Goal: Contribute content: Add original content to the website for others to see

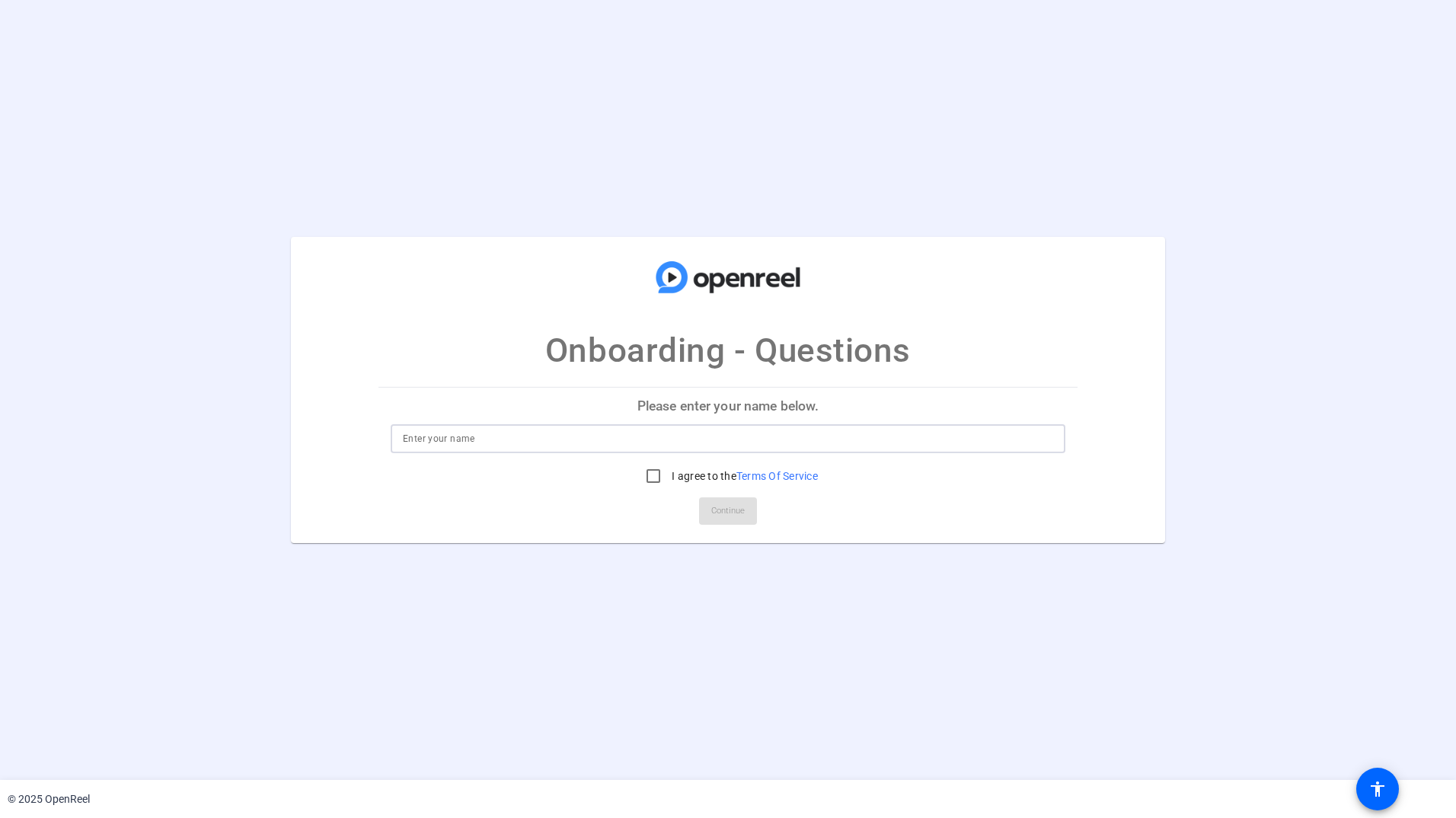
click at [517, 440] on input at bounding box center [727, 438] width 650 height 18
type input "Cheryl Anderson"
click at [649, 480] on input "I agree to the Terms Of Service" at bounding box center [653, 475] width 30 height 30
checkbox input "true"
click at [719, 517] on span "Continue" at bounding box center [727, 511] width 33 height 23
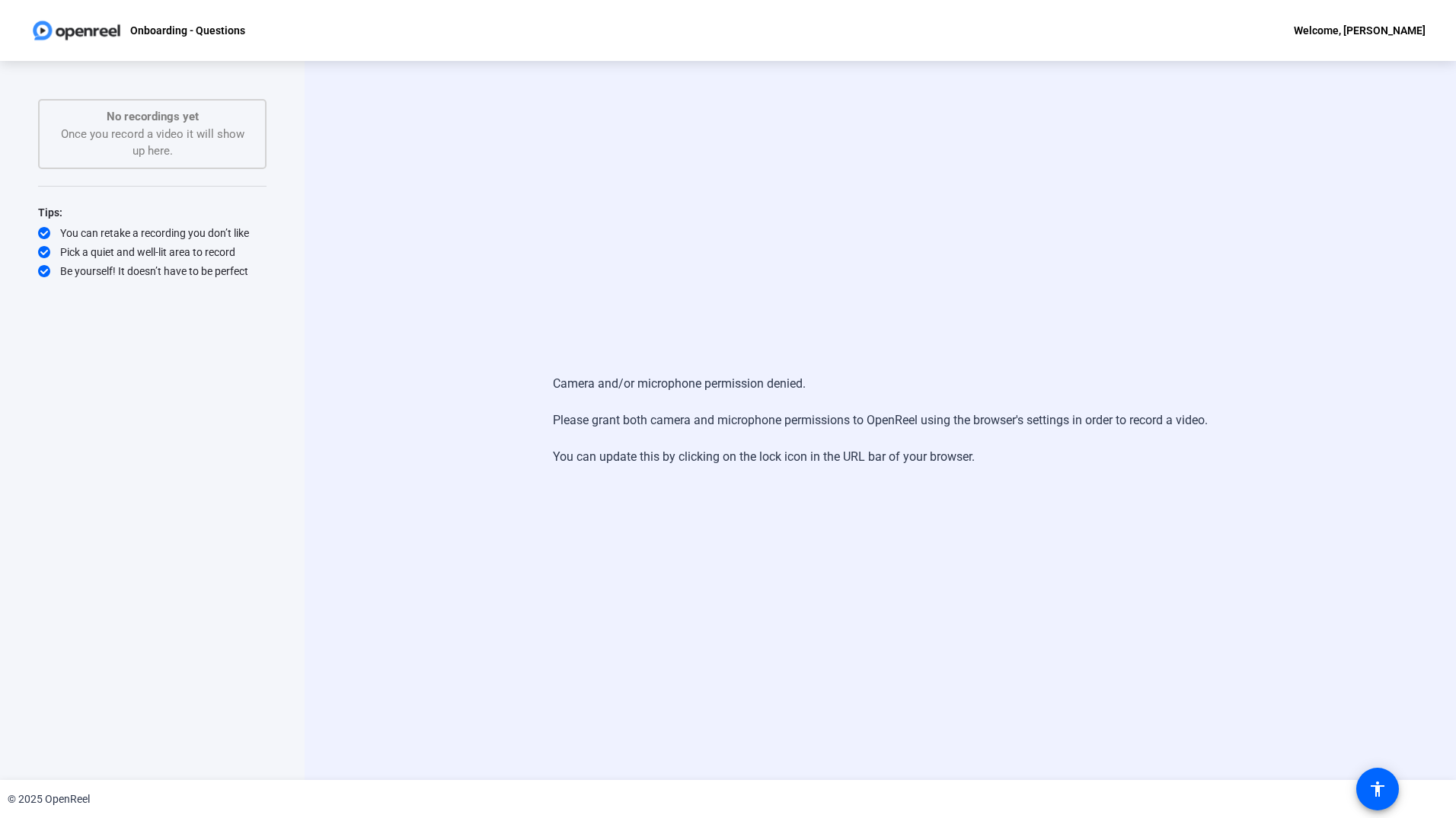
click at [411, 441] on div "Camera and/or microphone permission denied. Please grant both camera and microp…" at bounding box center [880, 420] width 979 height 121
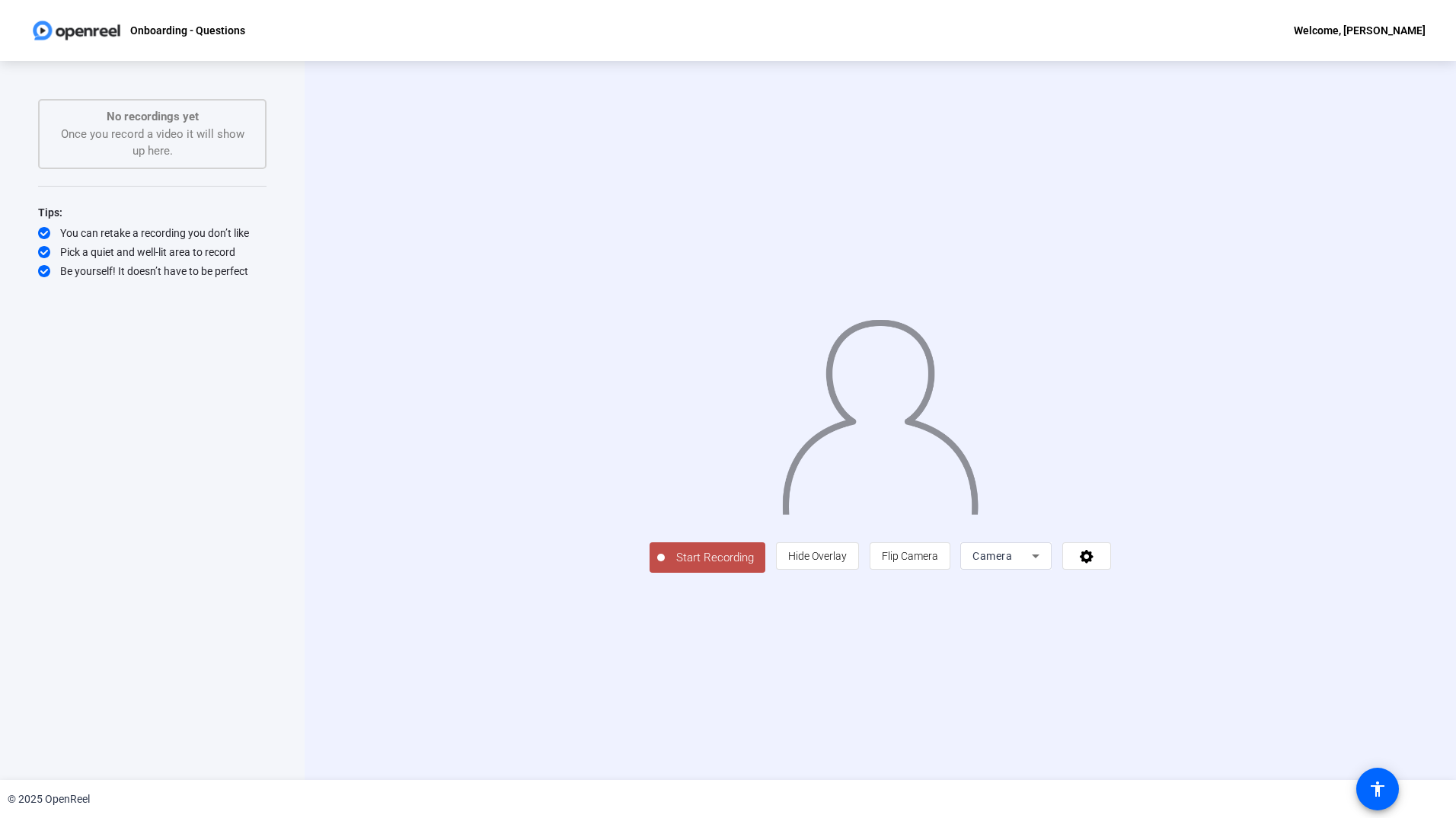
click at [665, 567] on span "Start Recording" at bounding box center [716, 558] width 101 height 17
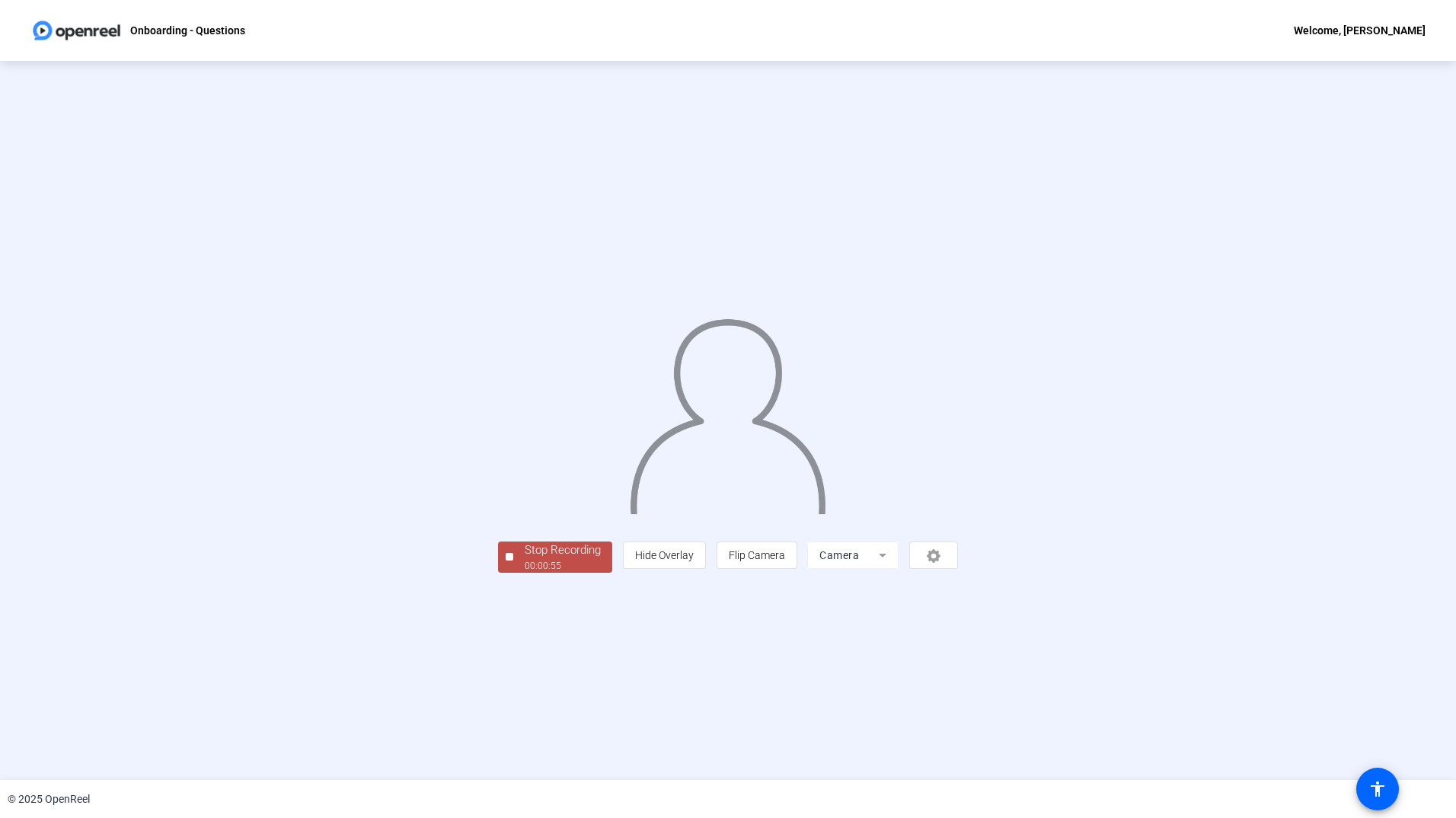
click at [525, 572] on div "00:00:55" at bounding box center [563, 566] width 76 height 13
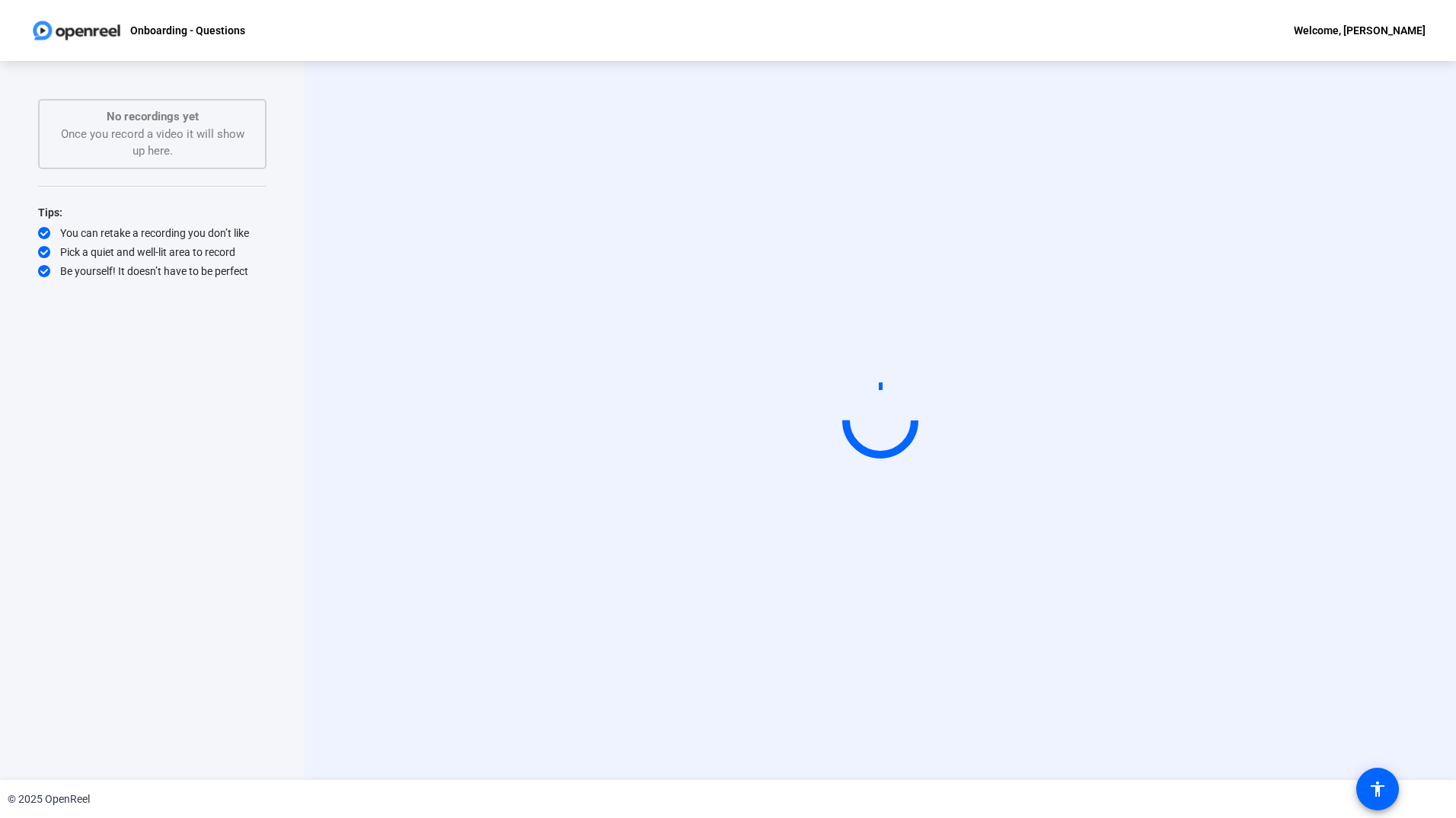
click at [854, 449] on icon at bounding box center [880, 420] width 83 height 83
click at [766, 485] on video at bounding box center [880, 421] width 229 height 129
click at [995, 448] on video at bounding box center [880, 421] width 229 height 129
click at [995, 485] on video at bounding box center [880, 421] width 229 height 129
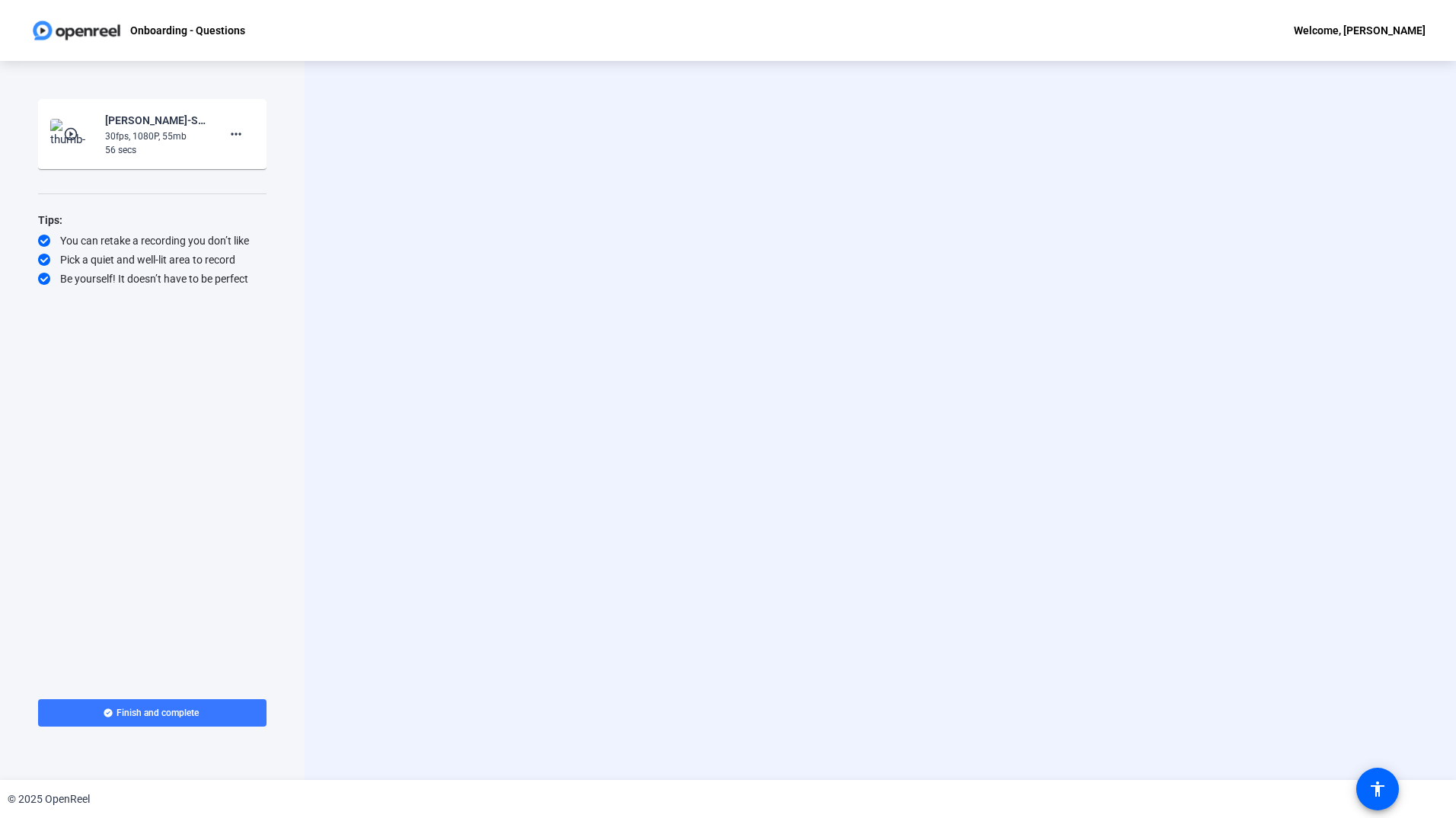
click at [129, 137] on div "30fps, 1080P, 55mb" at bounding box center [157, 136] width 103 height 13
click at [235, 137] on mat-icon "more_horiz" at bounding box center [235, 134] width 18 height 18
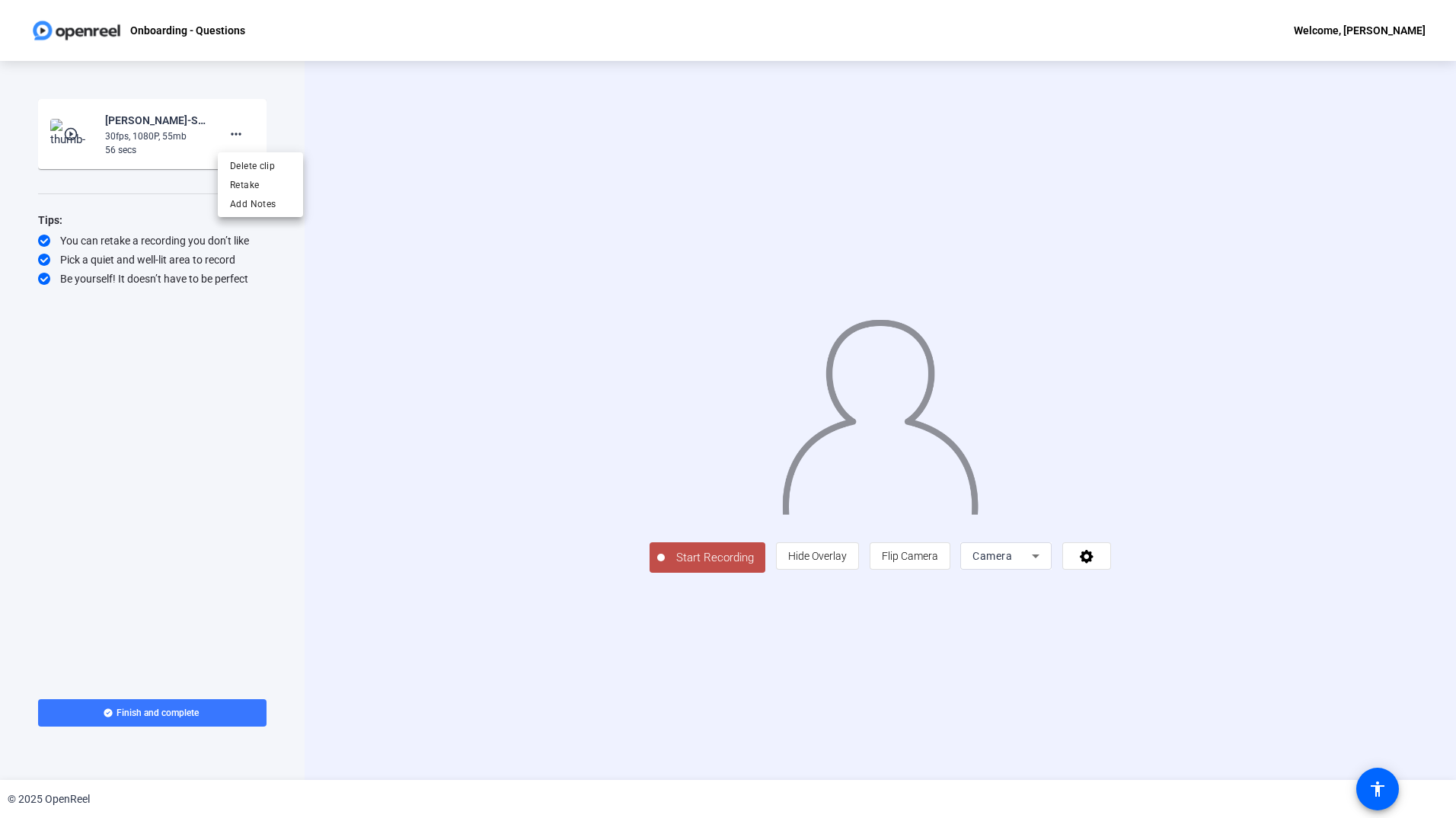
click at [174, 130] on div at bounding box center [728, 409] width 1456 height 818
click at [235, 129] on mat-icon "more_horiz" at bounding box center [235, 134] width 18 height 18
click at [244, 177] on span "Retake" at bounding box center [260, 184] width 61 height 18
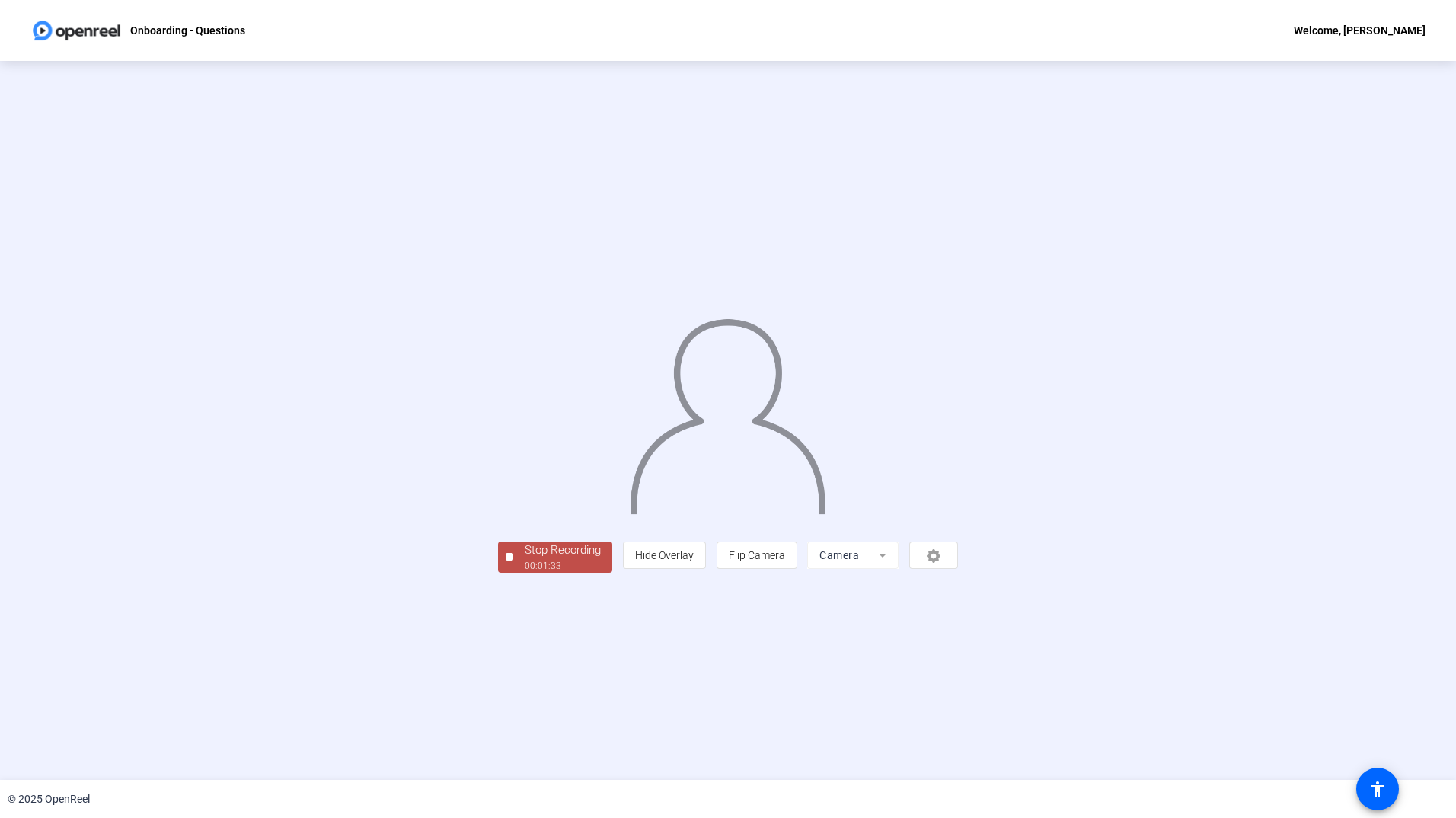
click at [525, 559] on div "Stop Recording" at bounding box center [563, 550] width 76 height 17
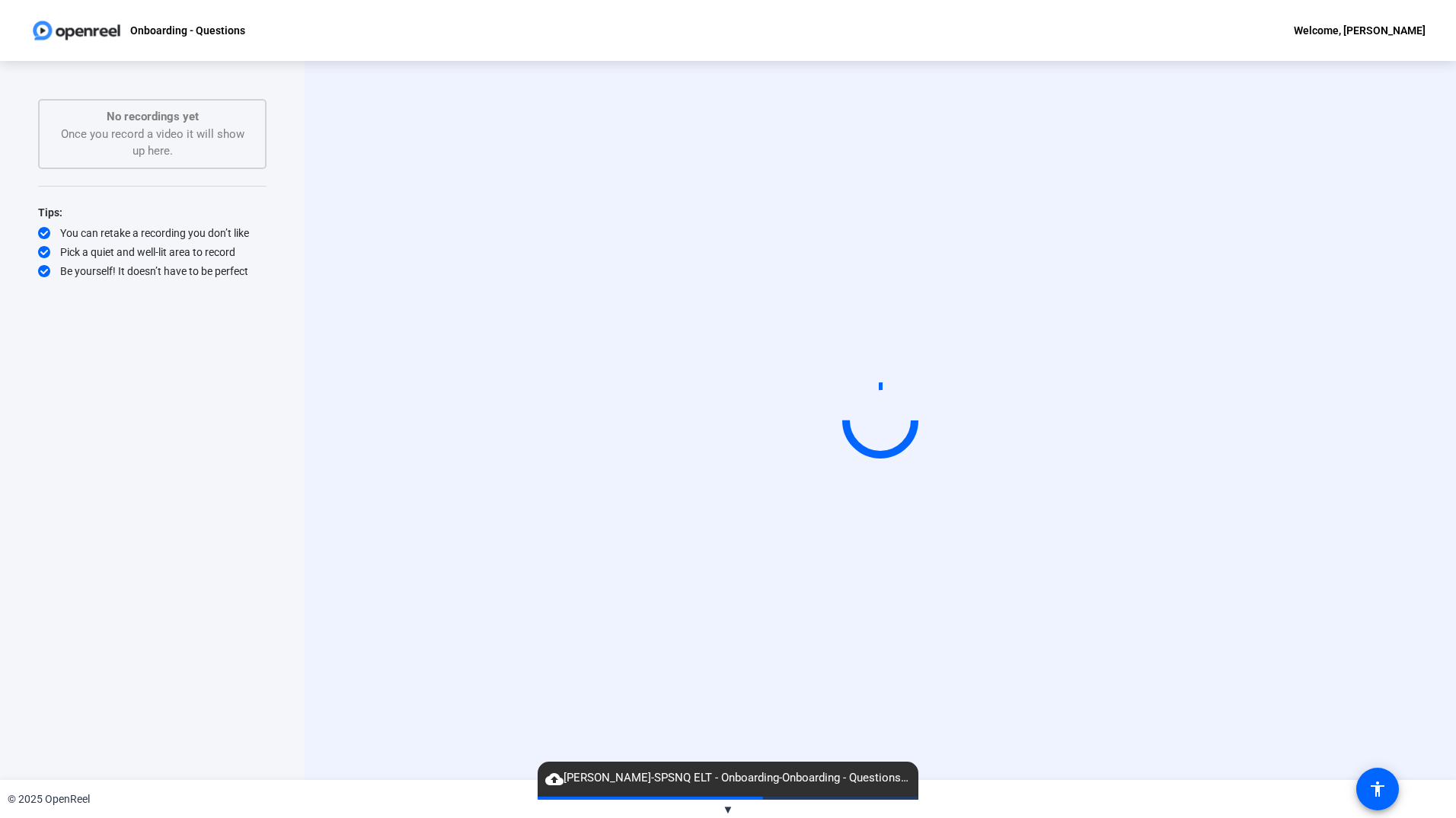
click at [727, 808] on span "▼" at bounding box center [729, 809] width 11 height 13
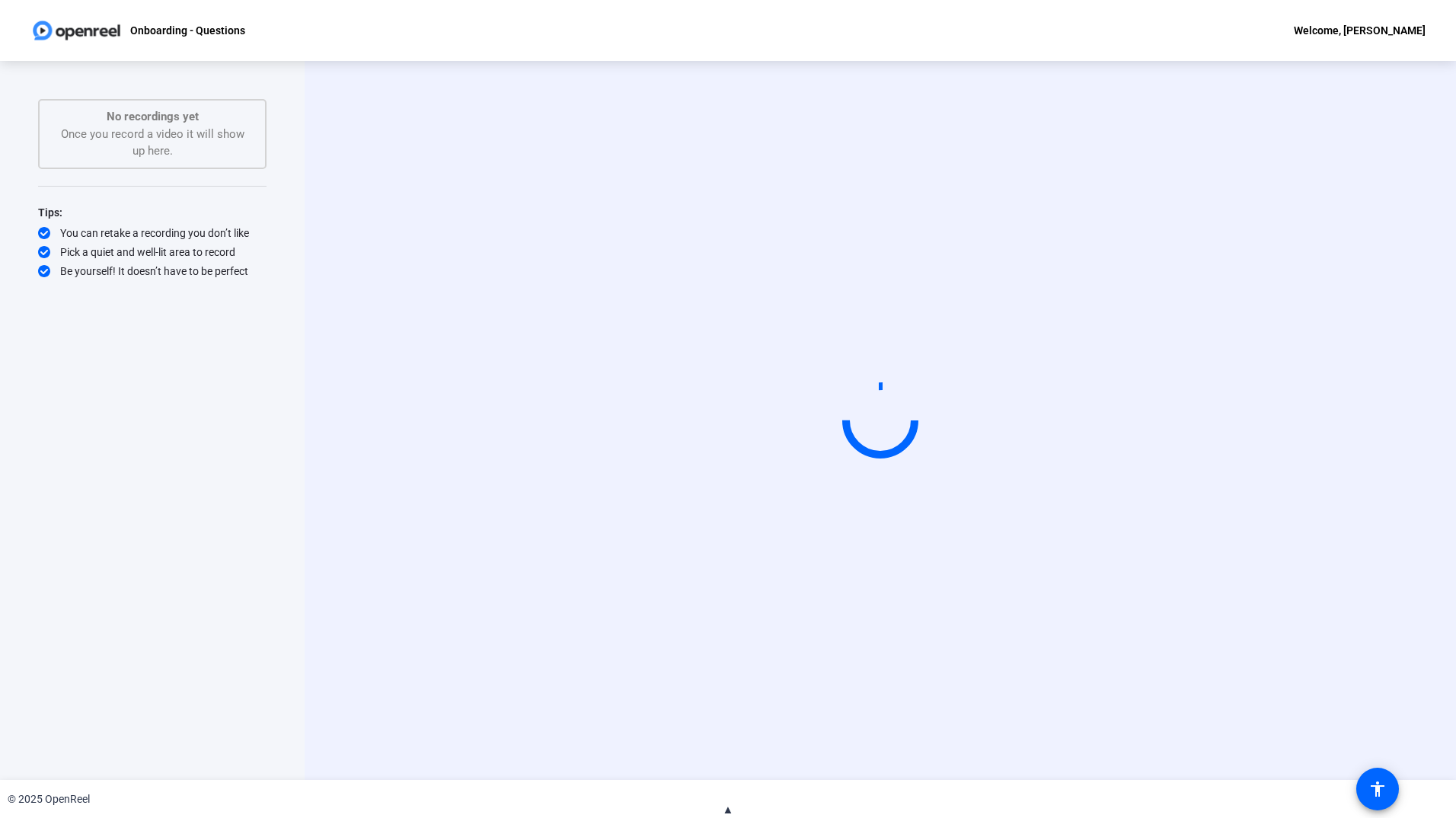
click at [727, 808] on span "▲" at bounding box center [729, 809] width 11 height 13
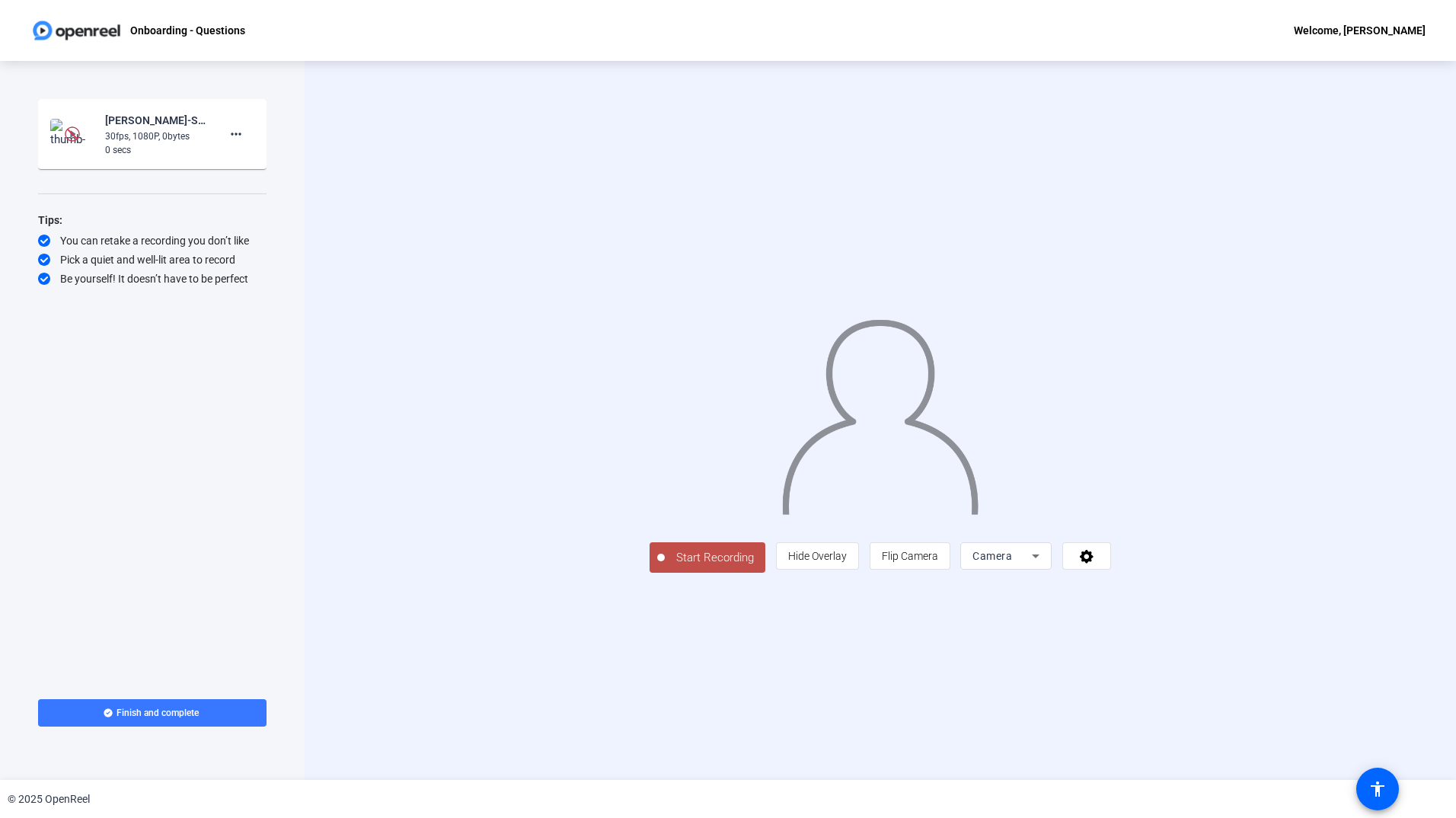
click at [60, 122] on img at bounding box center [72, 134] width 45 height 30
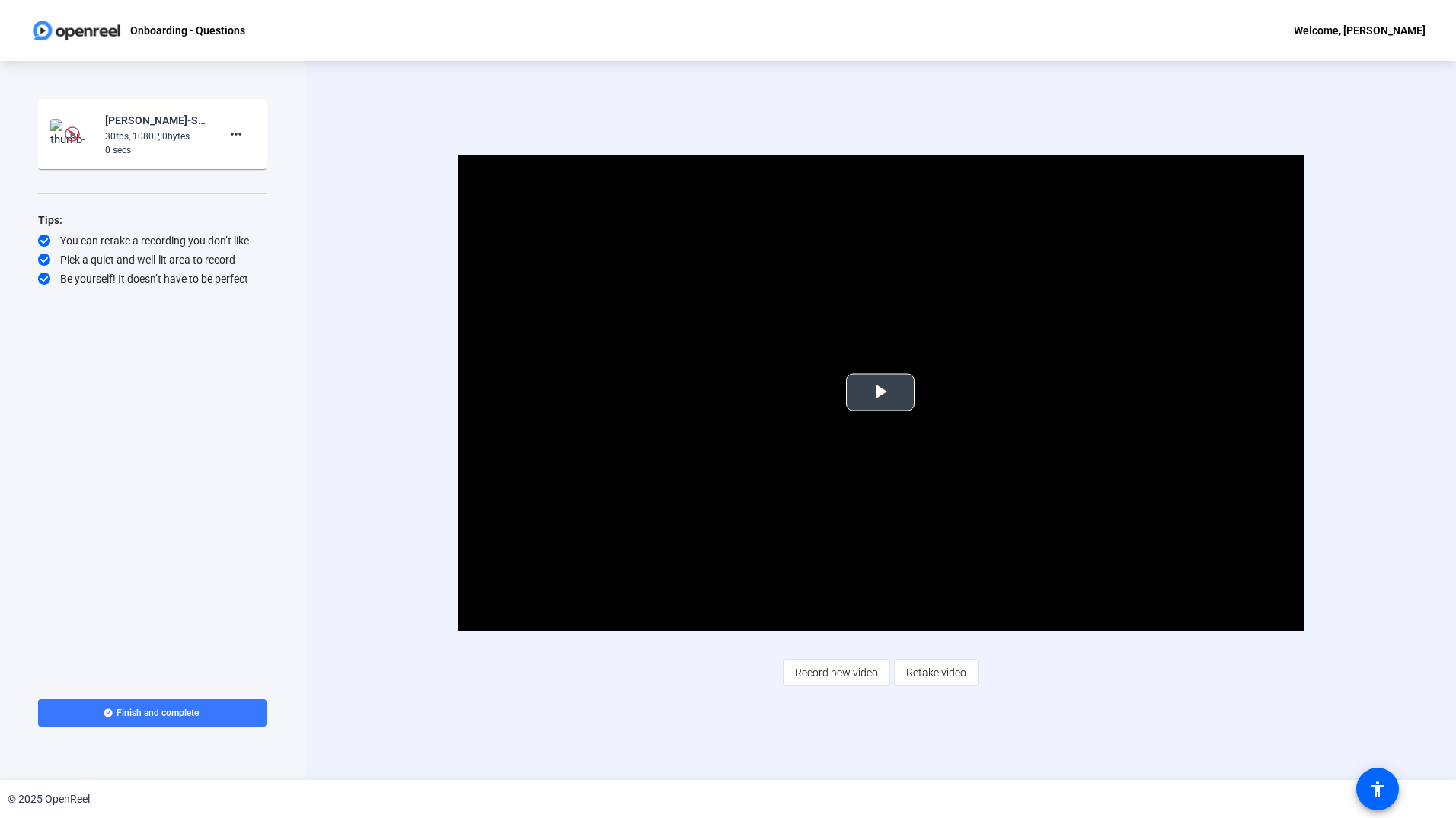
click at [881, 392] on span "Video Player" at bounding box center [881, 392] width 0 height 0
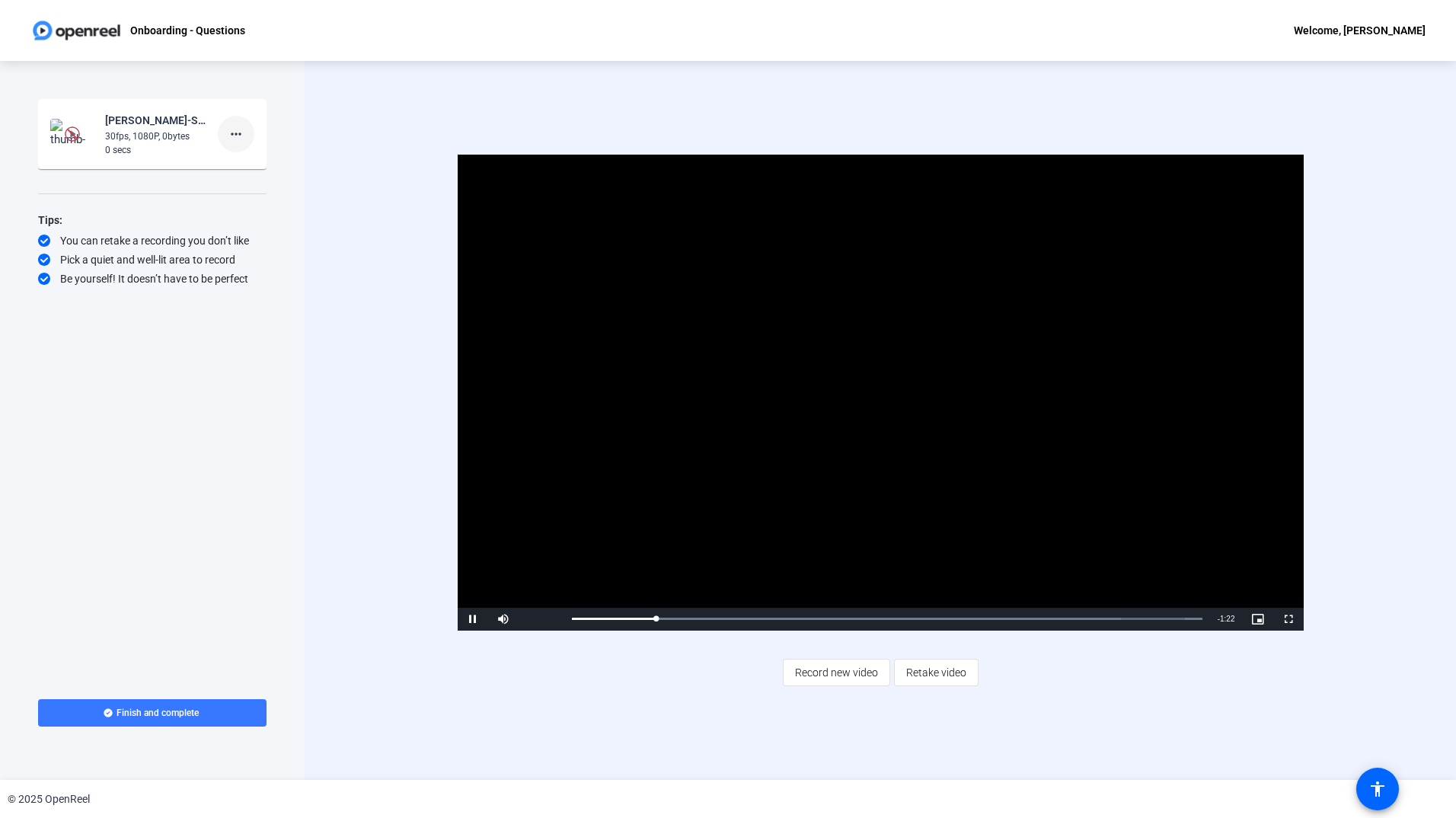
click at [235, 130] on mat-icon "more_horiz" at bounding box center [235, 134] width 18 height 18
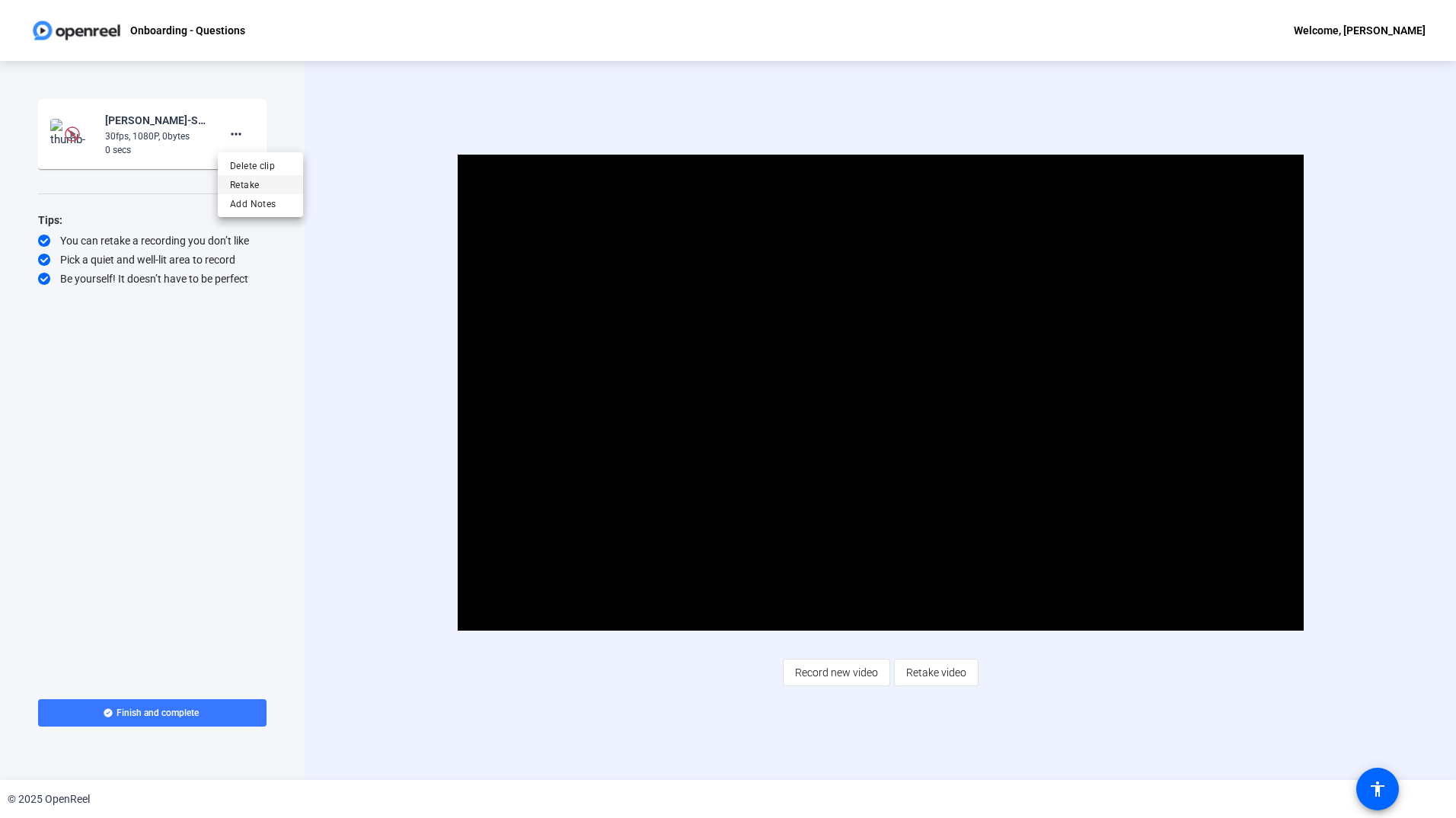
click at [239, 183] on span "Retake" at bounding box center [260, 184] width 61 height 18
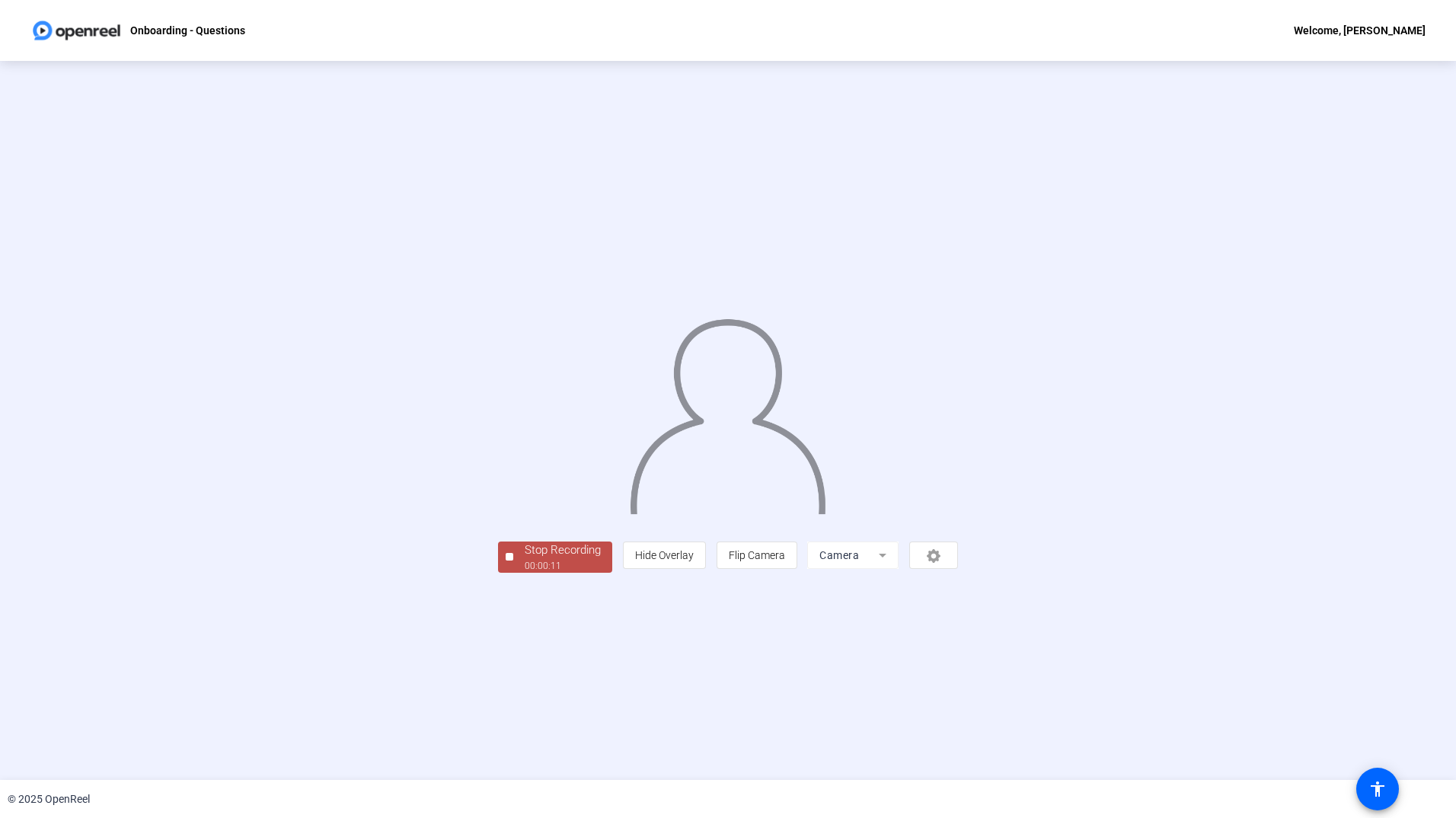
click at [525, 559] on div "Stop Recording" at bounding box center [563, 550] width 76 height 17
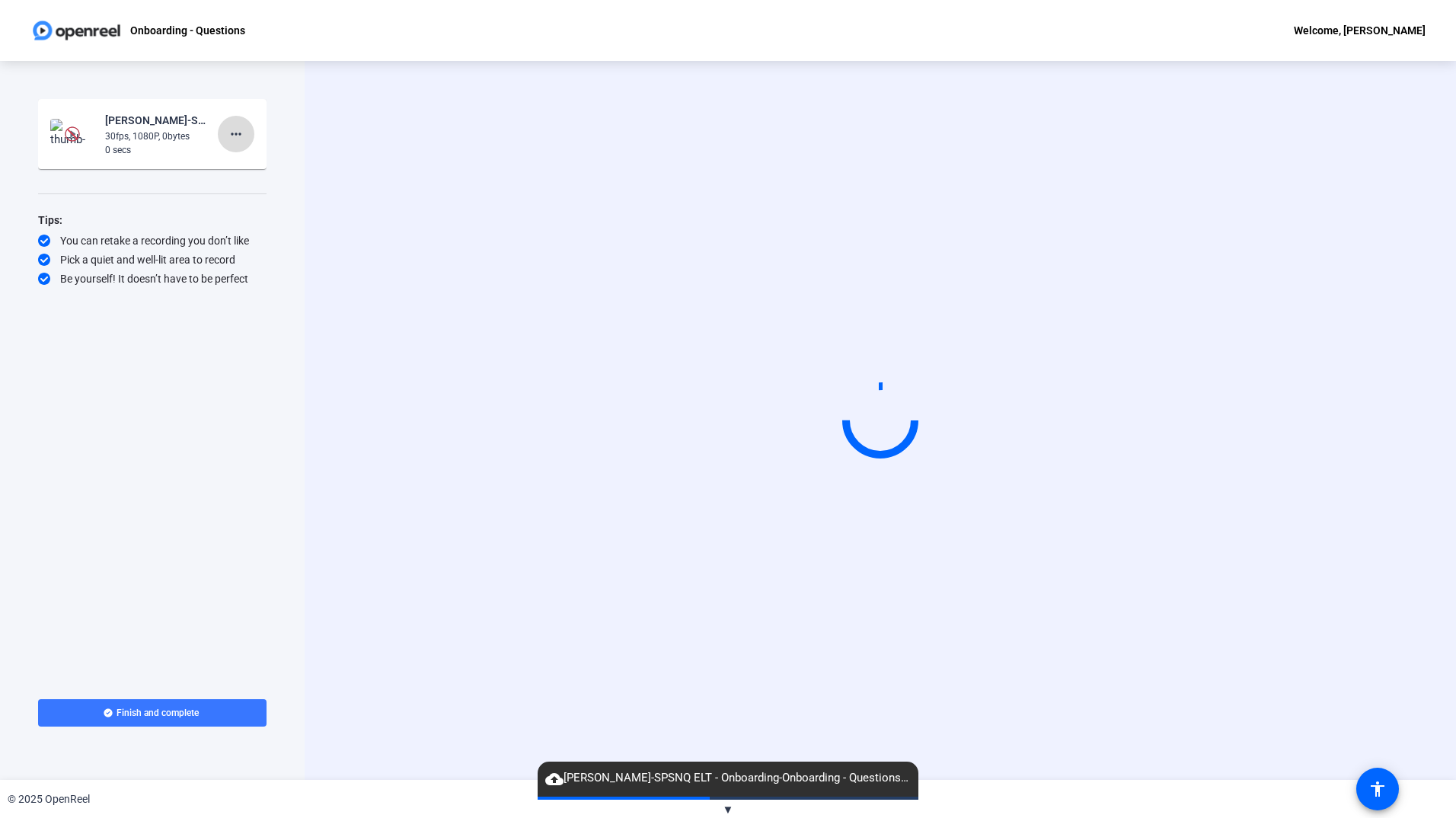
click at [242, 138] on mat-icon "more_horiz" at bounding box center [235, 134] width 18 height 18
click at [242, 169] on span "Delete clip" at bounding box center [260, 165] width 61 height 18
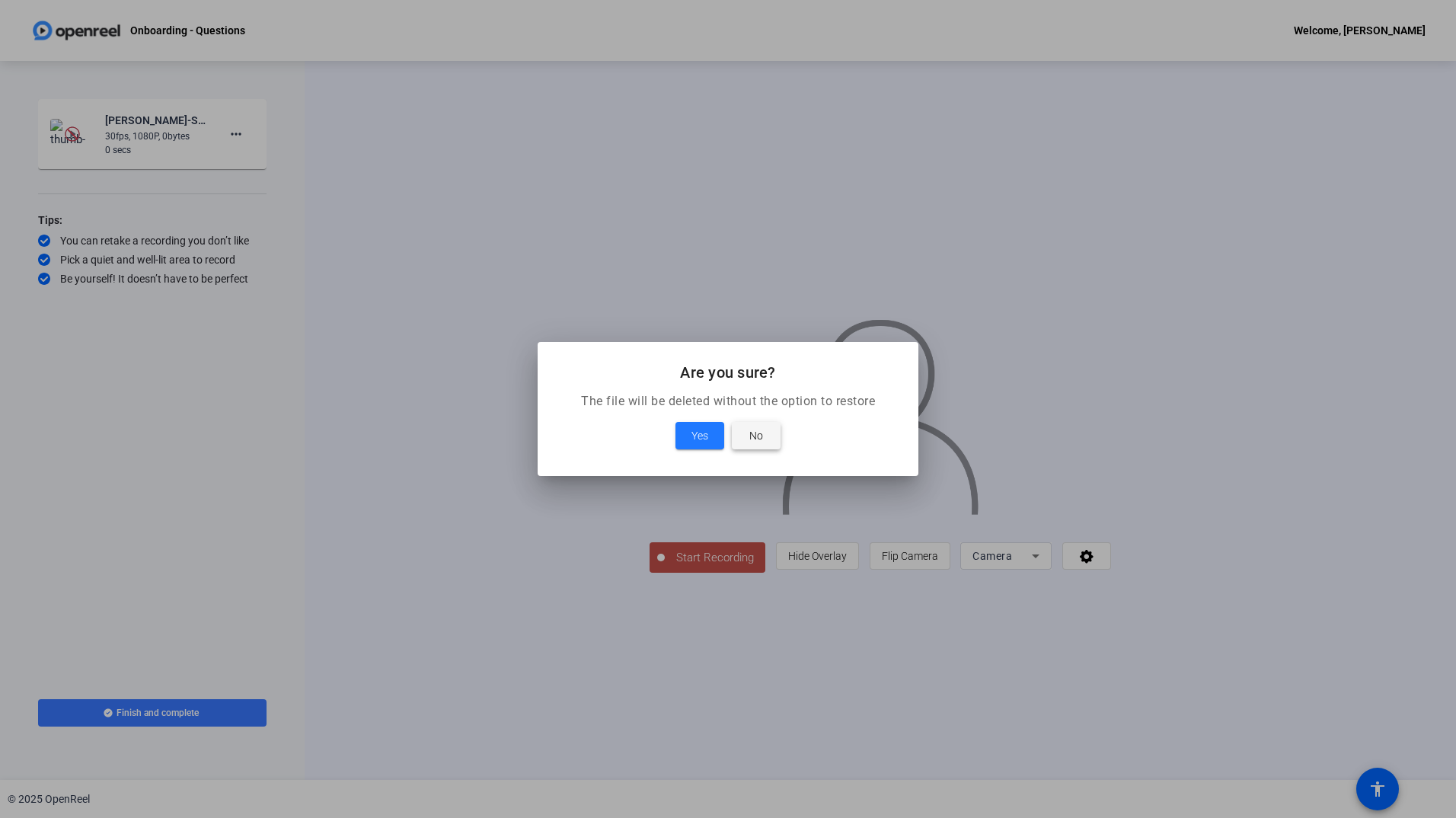
click at [746, 439] on span at bounding box center [756, 436] width 48 height 37
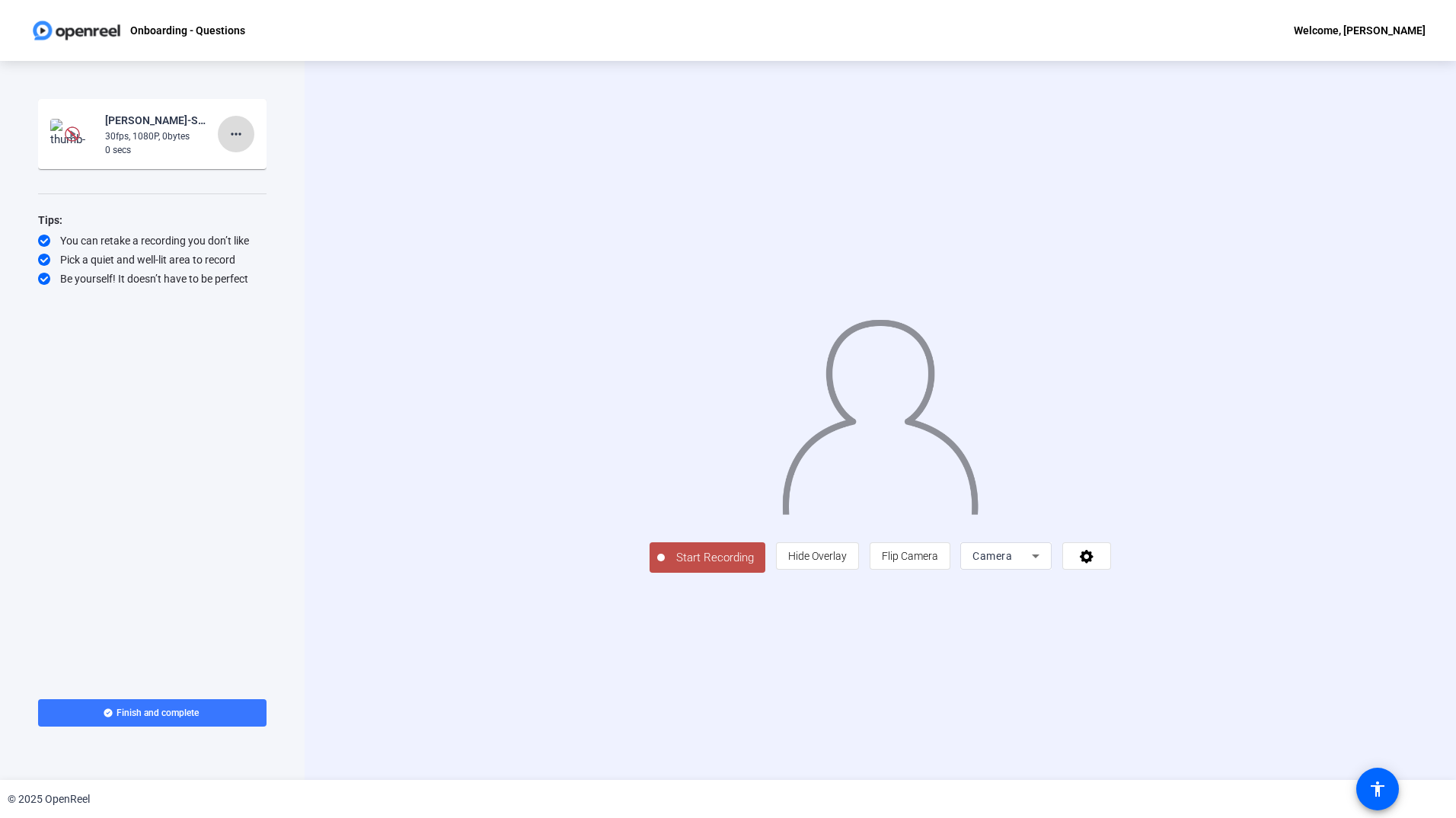
click at [235, 135] on mat-icon "more_horiz" at bounding box center [235, 134] width 18 height 18
click at [245, 184] on span "Retake" at bounding box center [260, 184] width 61 height 18
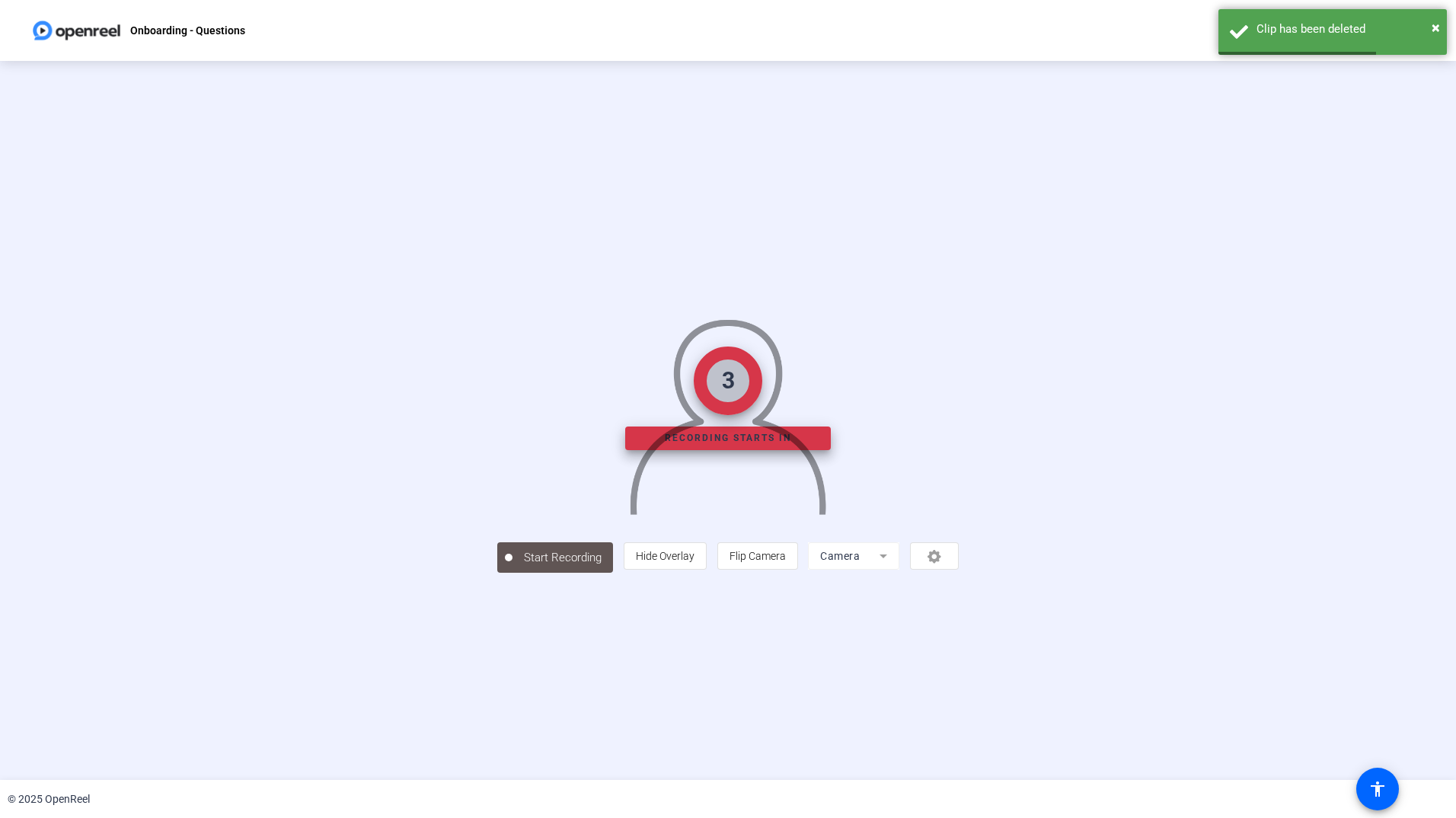
click at [245, 268] on div "3 Recording starts in Start Recording person Hide Overlay flip Flip Camera Came…" at bounding box center [728, 419] width 1238 height 305
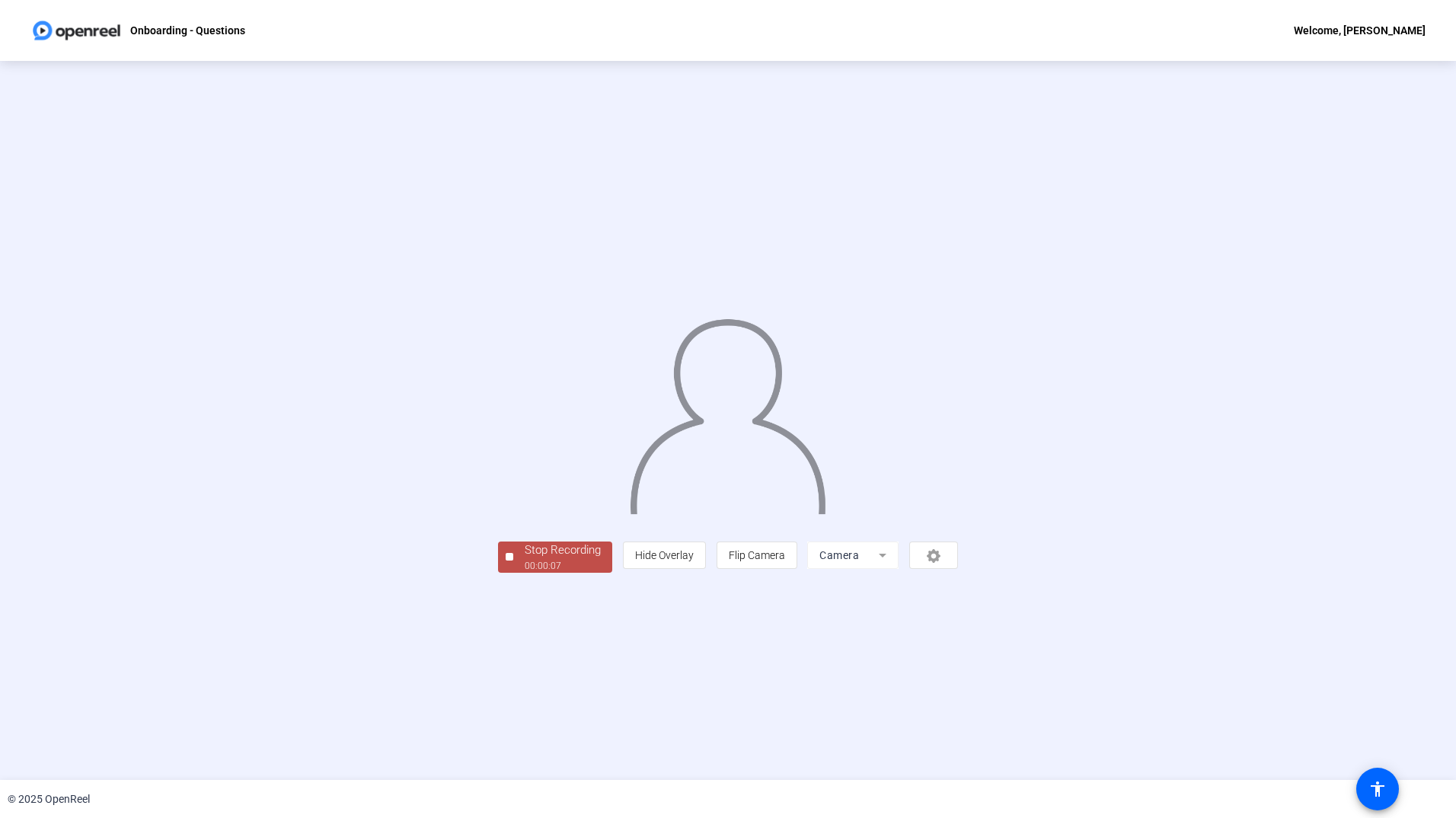
click at [525, 559] on div "Stop Recording" at bounding box center [563, 550] width 76 height 17
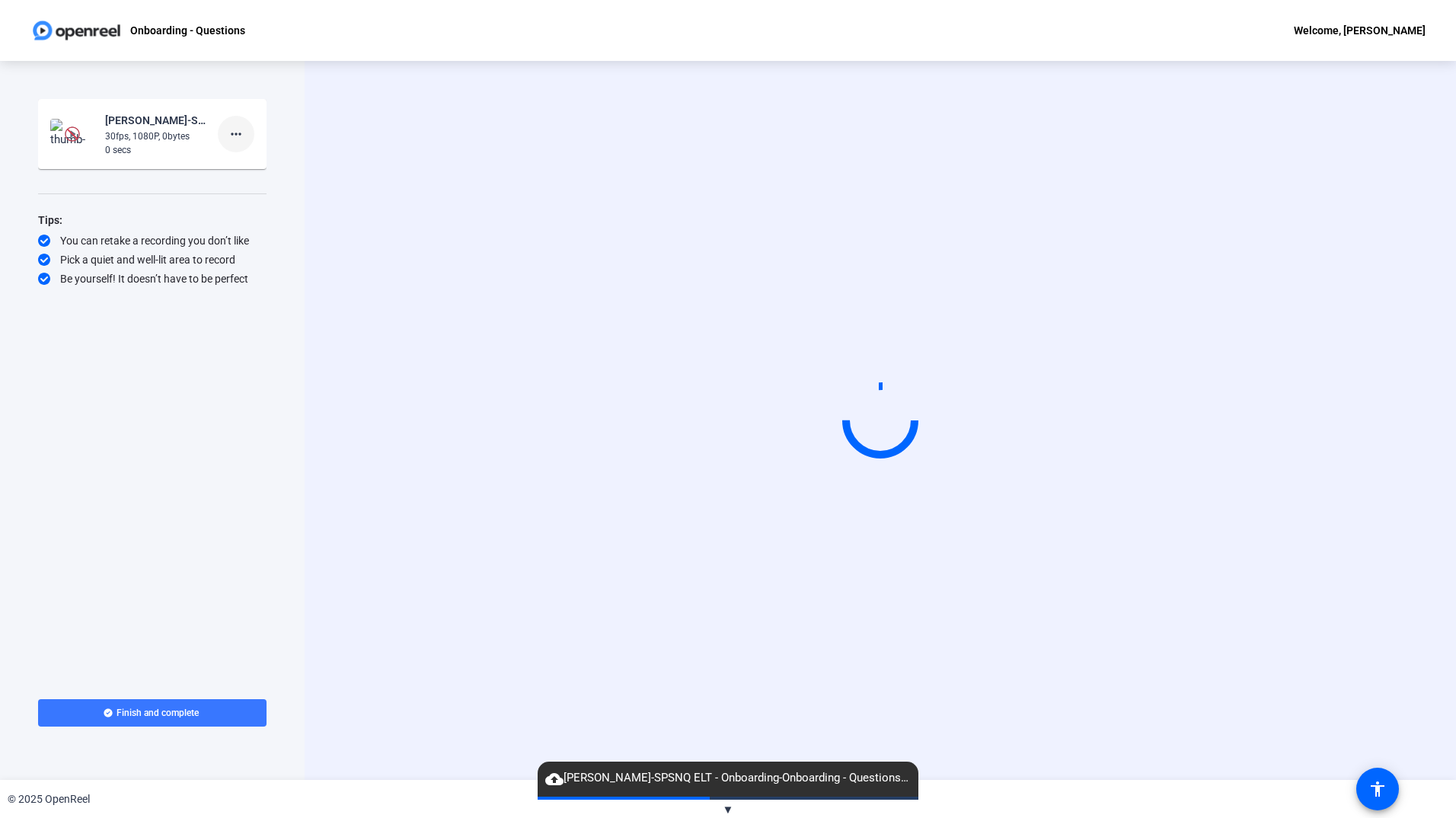
click at [239, 133] on mat-icon "more_horiz" at bounding box center [235, 134] width 18 height 18
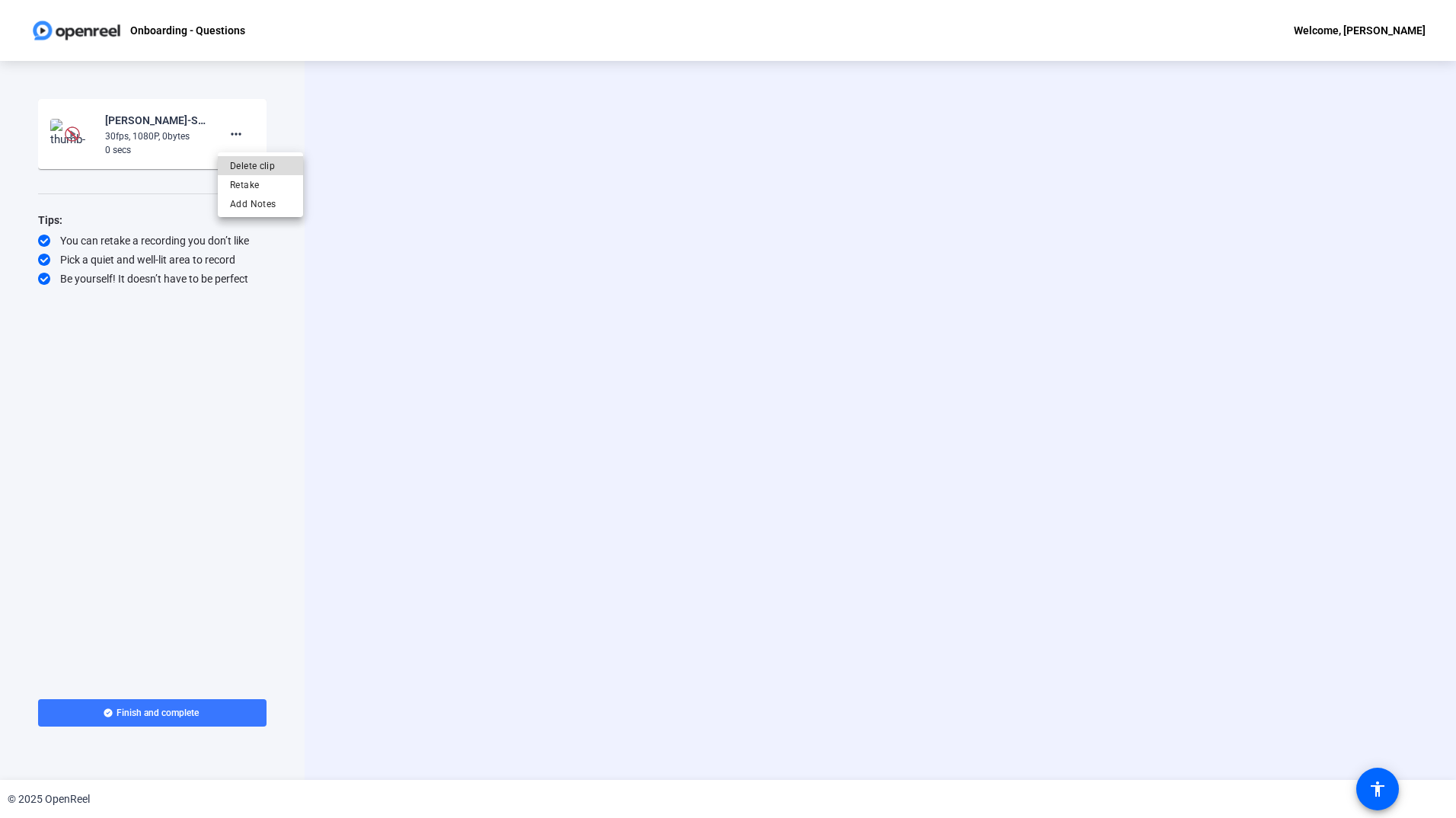
click at [256, 171] on span "Delete clip" at bounding box center [260, 165] width 61 height 18
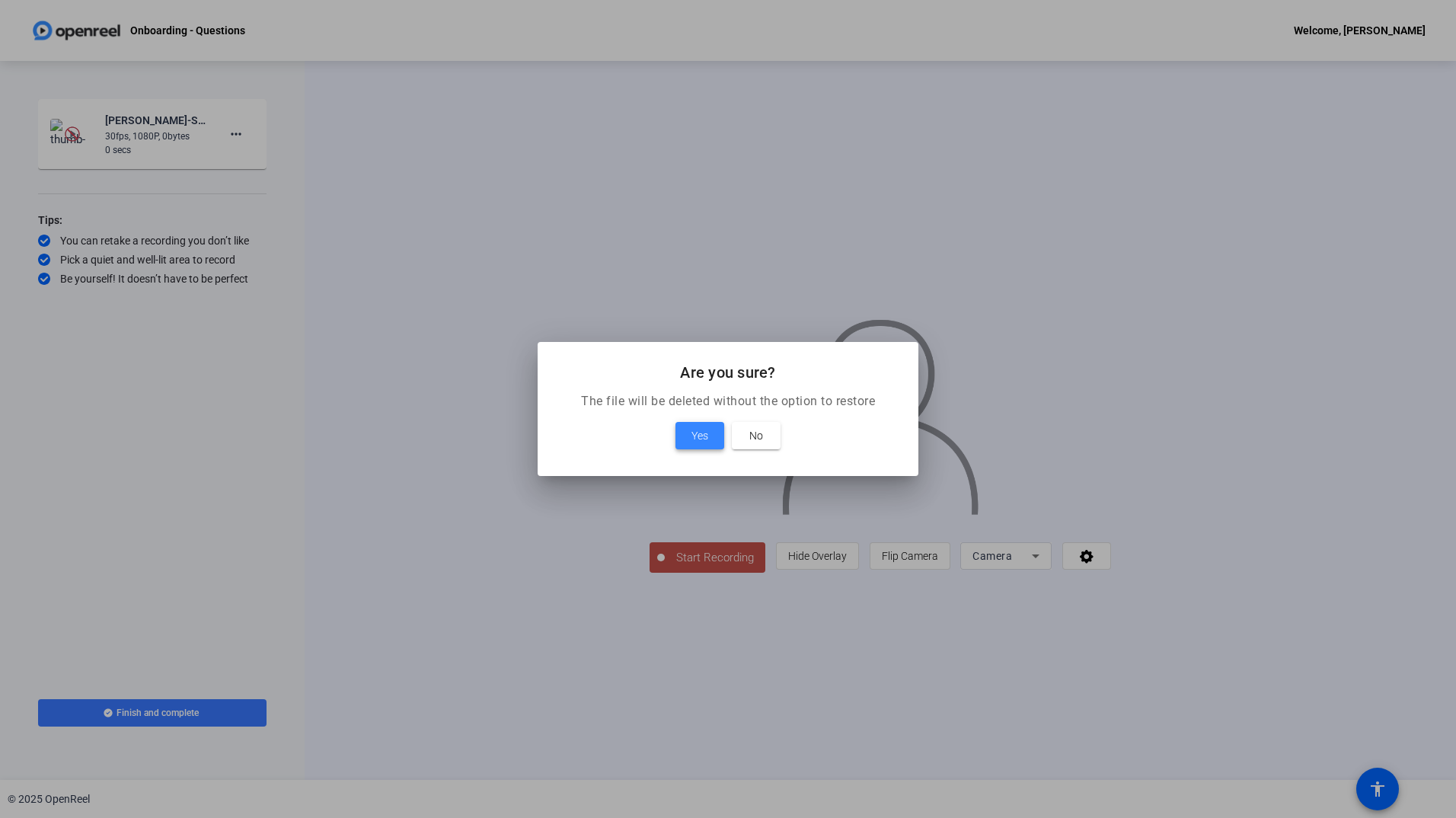
click at [695, 437] on span "Yes" at bounding box center [700, 435] width 17 height 18
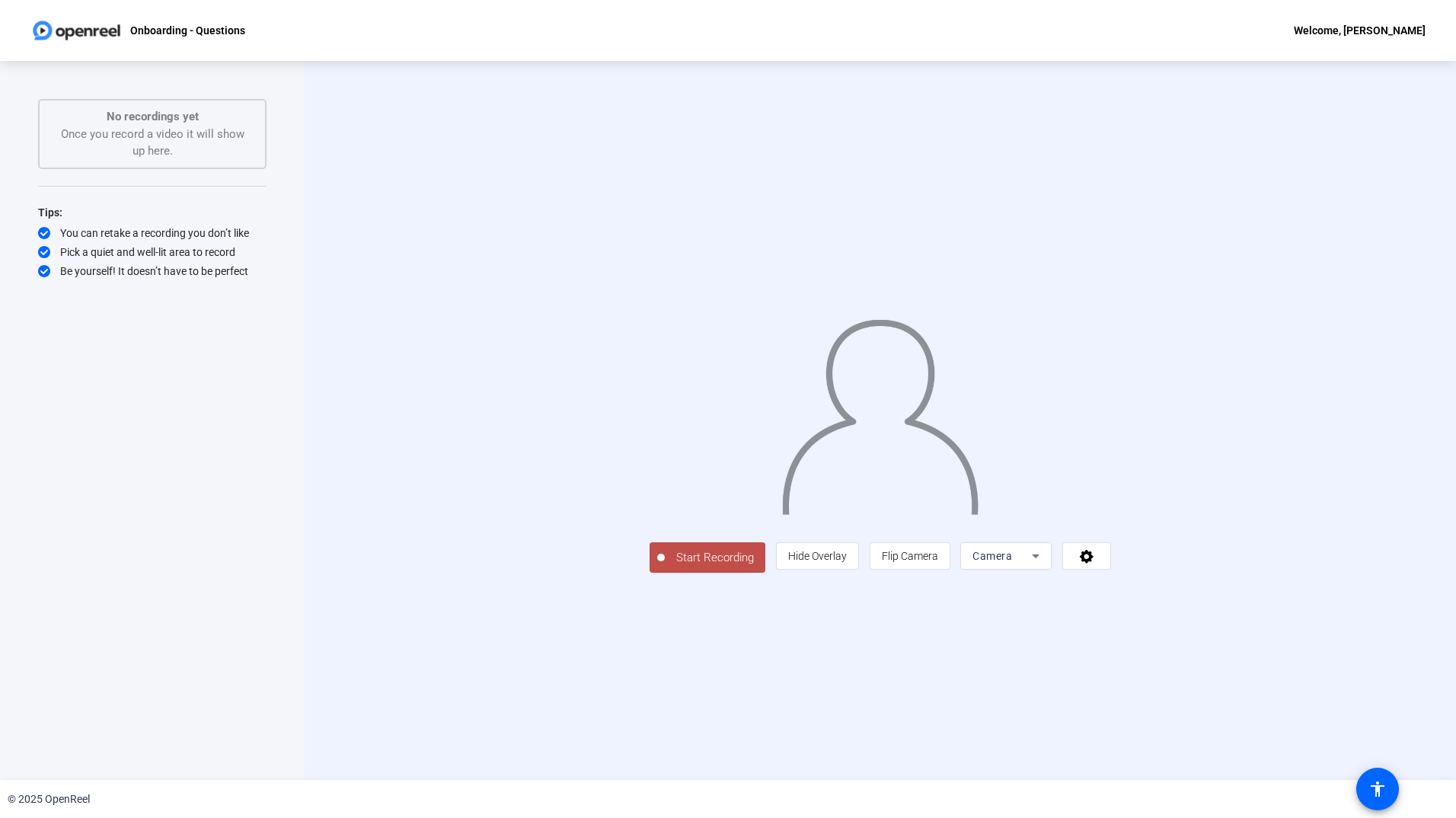
click at [665, 567] on span "Start Recording" at bounding box center [716, 558] width 101 height 17
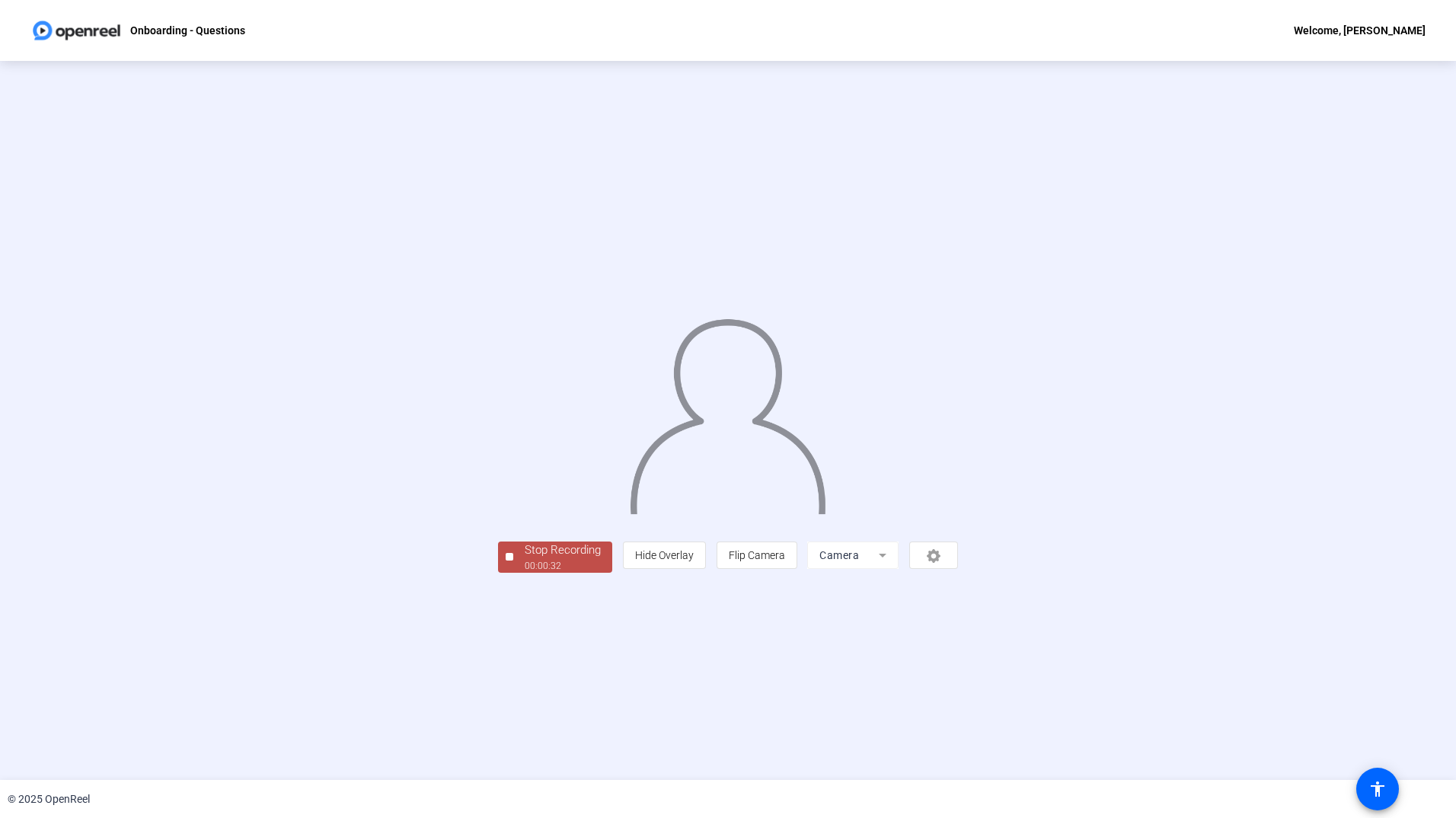
click at [525, 559] on div "Stop Recording" at bounding box center [563, 550] width 76 height 17
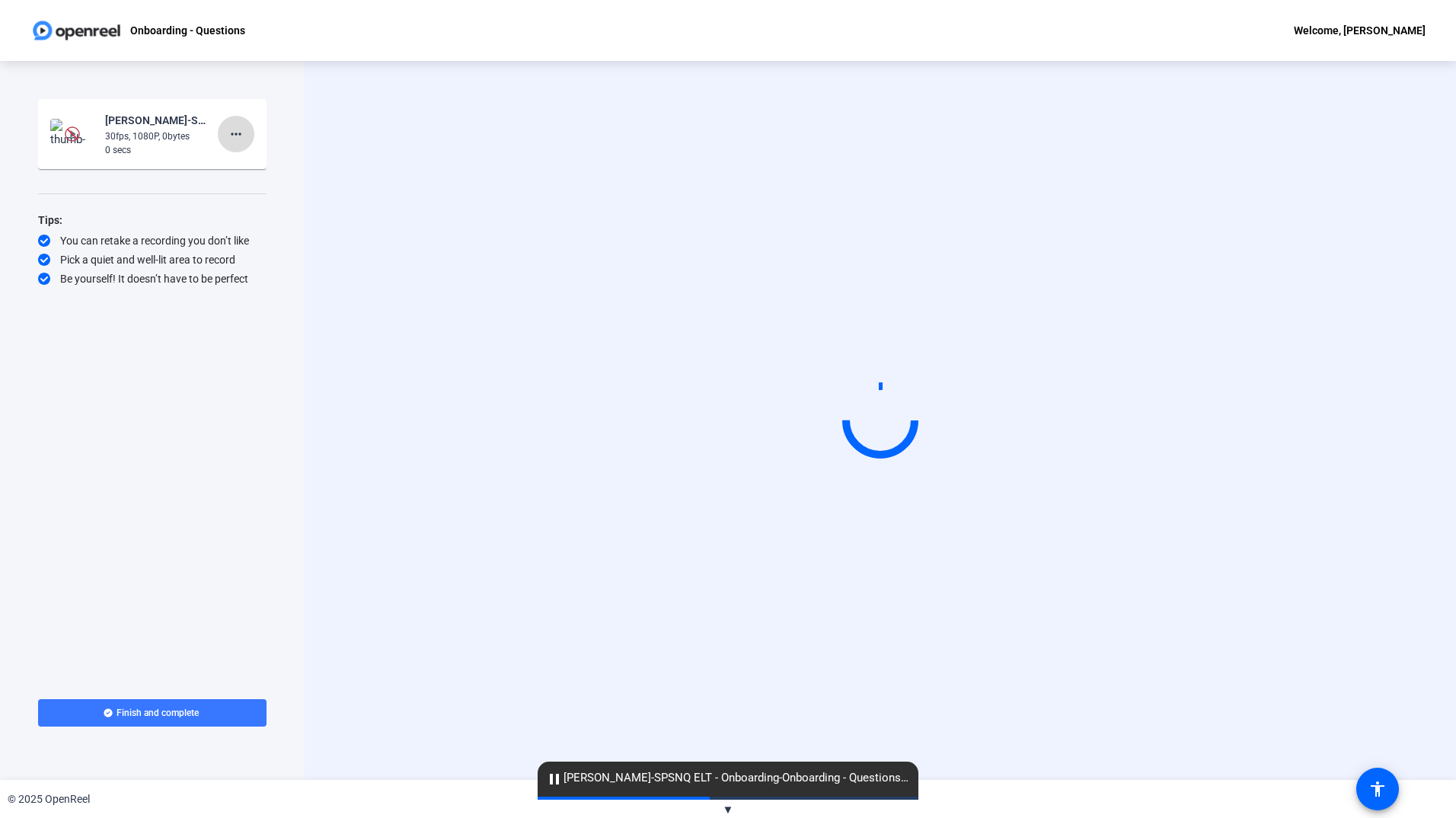
click at [237, 129] on mat-icon "more_horiz" at bounding box center [235, 134] width 18 height 18
click at [244, 167] on span "Delete clip" at bounding box center [260, 165] width 61 height 18
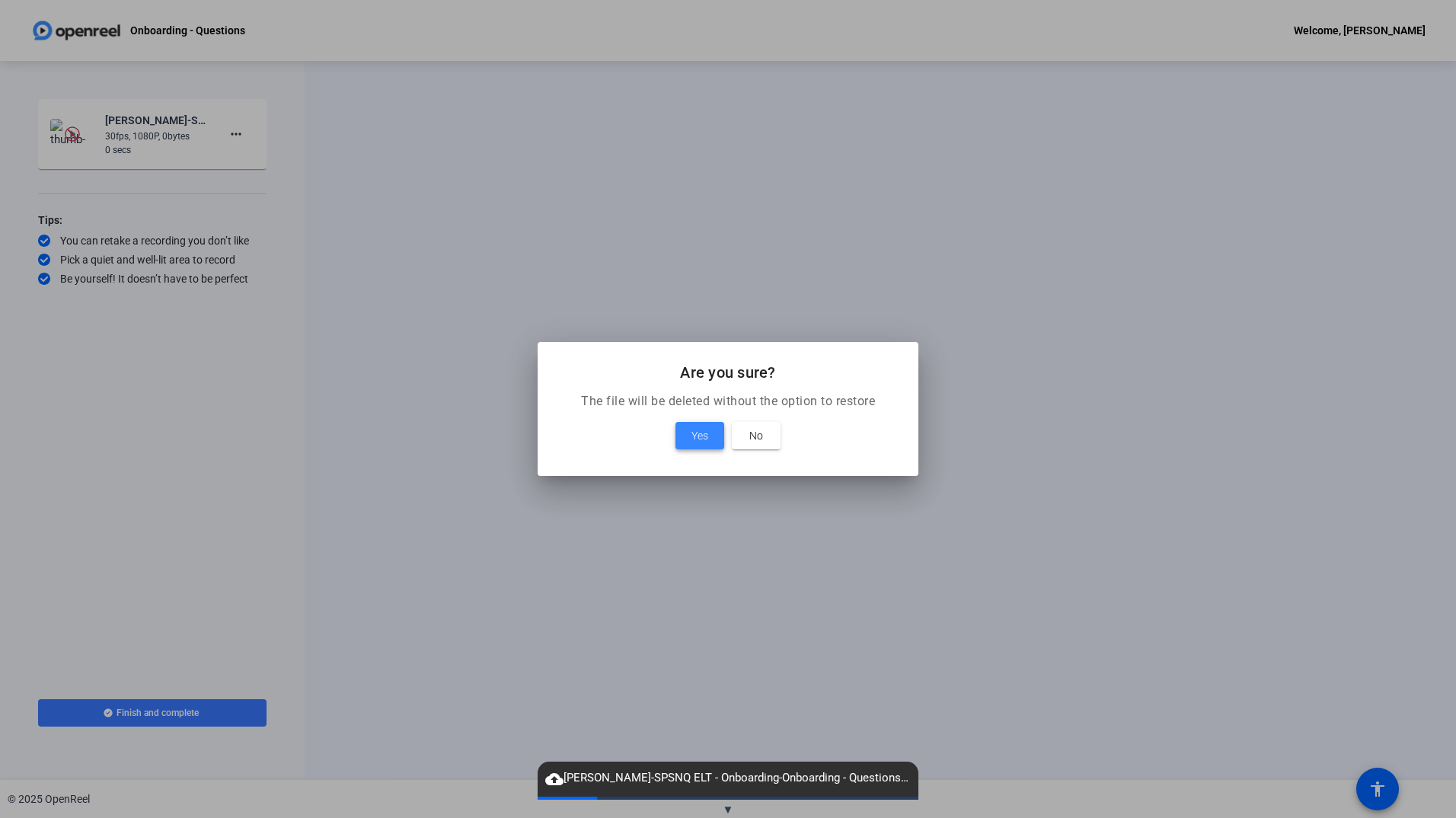
click at [702, 425] on span at bounding box center [700, 436] width 48 height 37
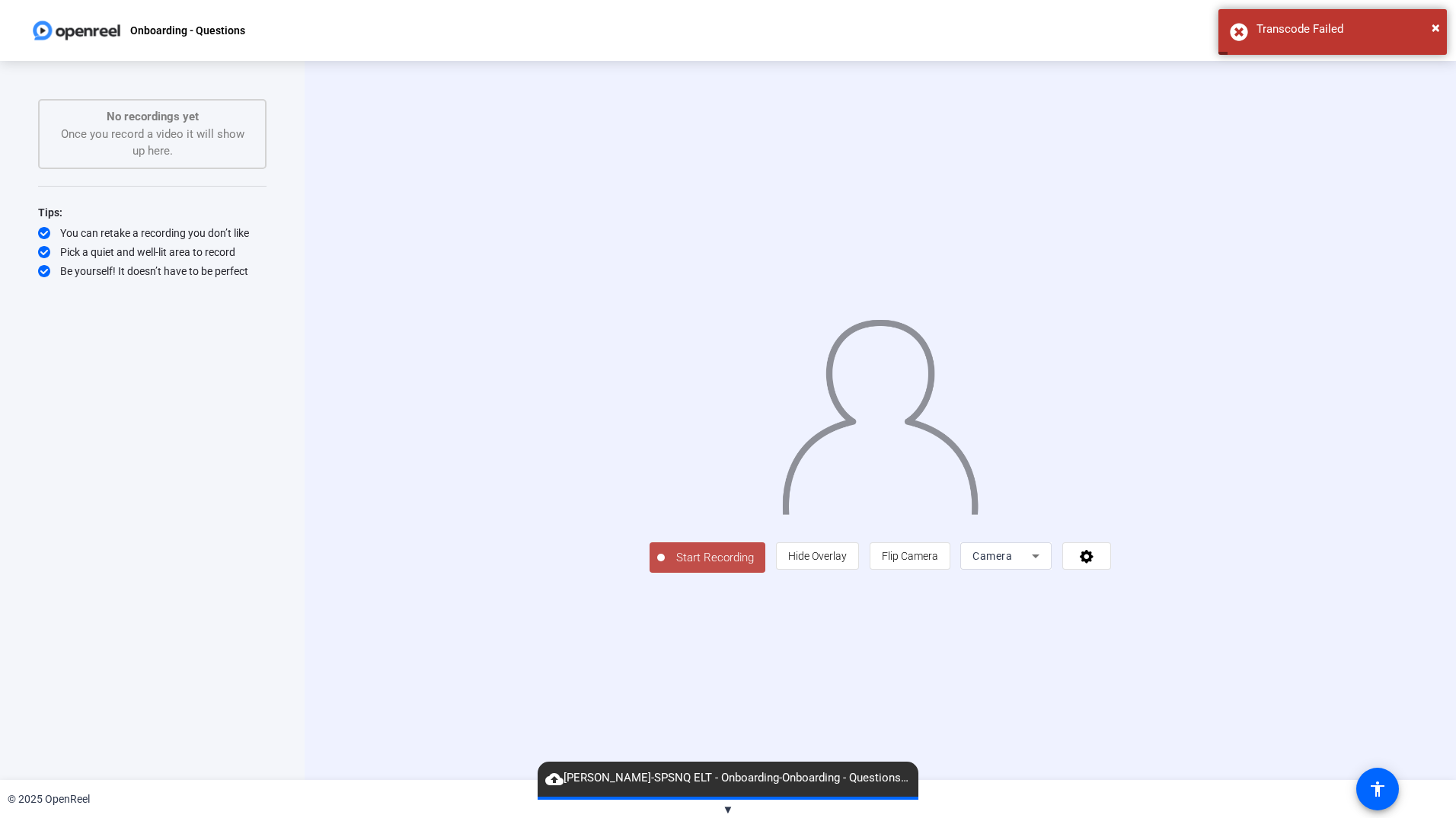
click at [780, 425] on img at bounding box center [880, 410] width 199 height 208
click at [665, 567] on span "Start Recording" at bounding box center [716, 558] width 101 height 17
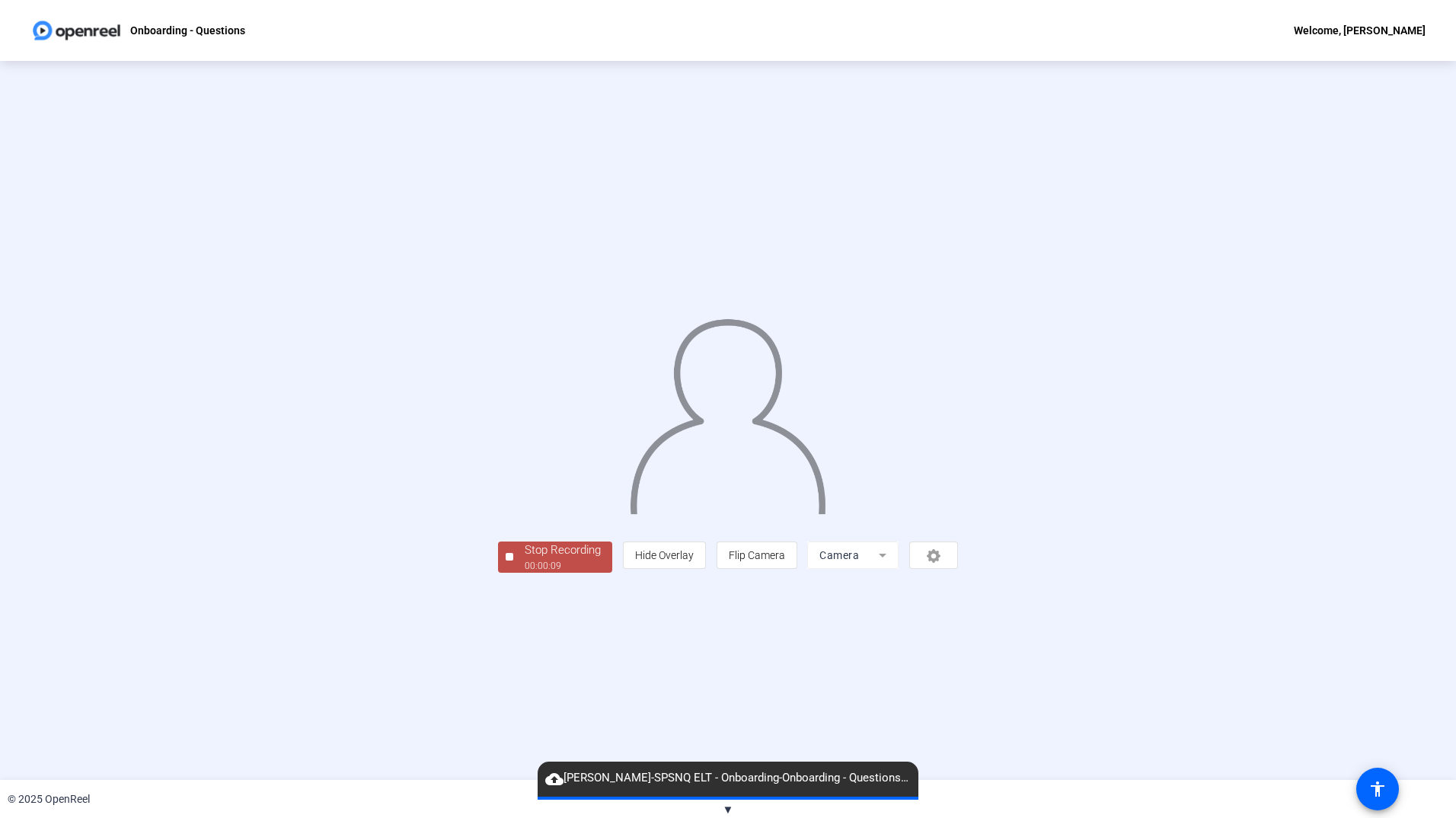
click at [525, 559] on div "Stop Recording" at bounding box center [563, 550] width 76 height 17
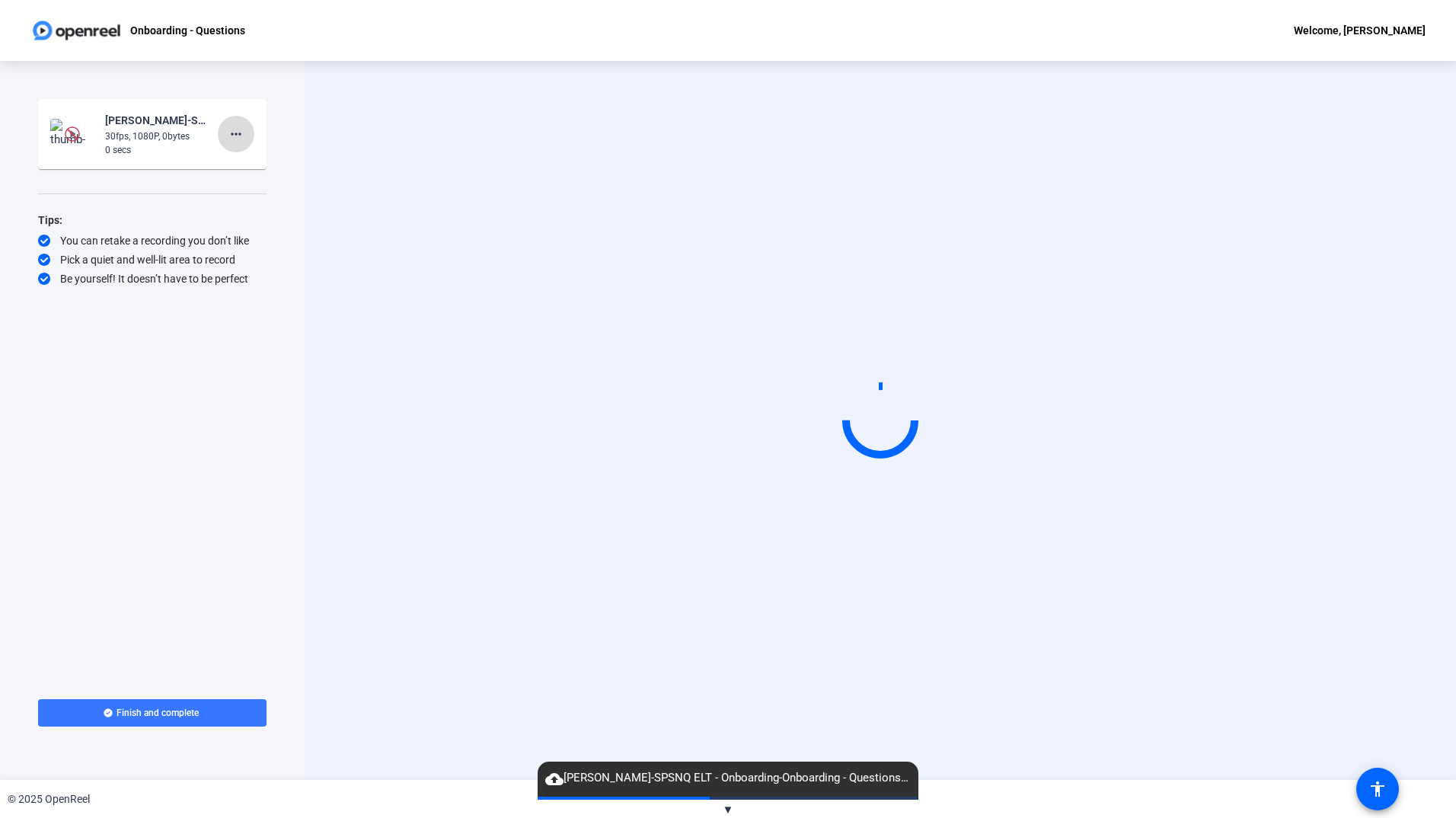
click at [235, 134] on mat-icon "more_horiz" at bounding box center [235, 134] width 18 height 18
click at [239, 167] on span "Delete clip" at bounding box center [260, 165] width 61 height 18
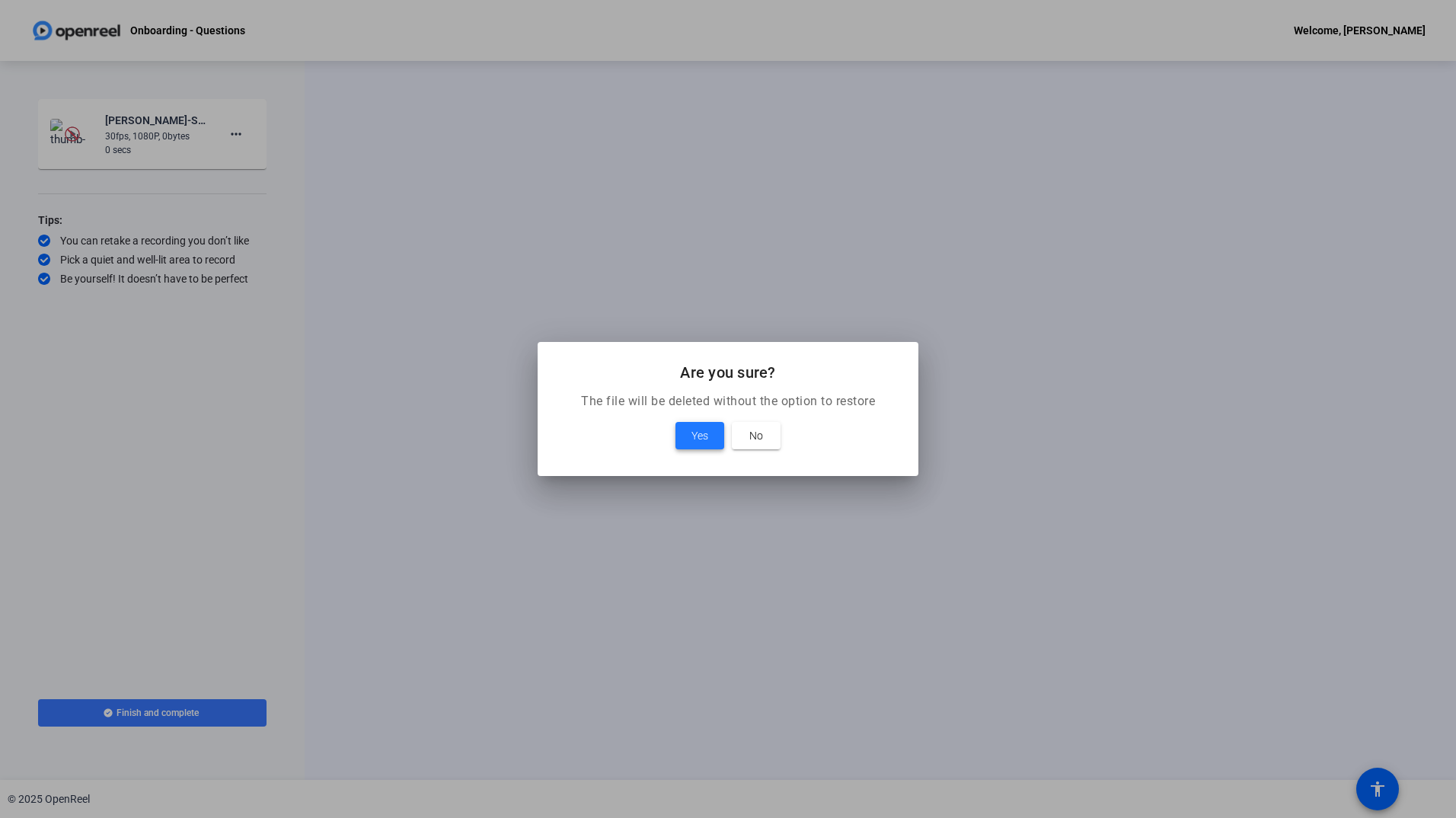
click at [705, 434] on span "Yes" at bounding box center [700, 435] width 17 height 18
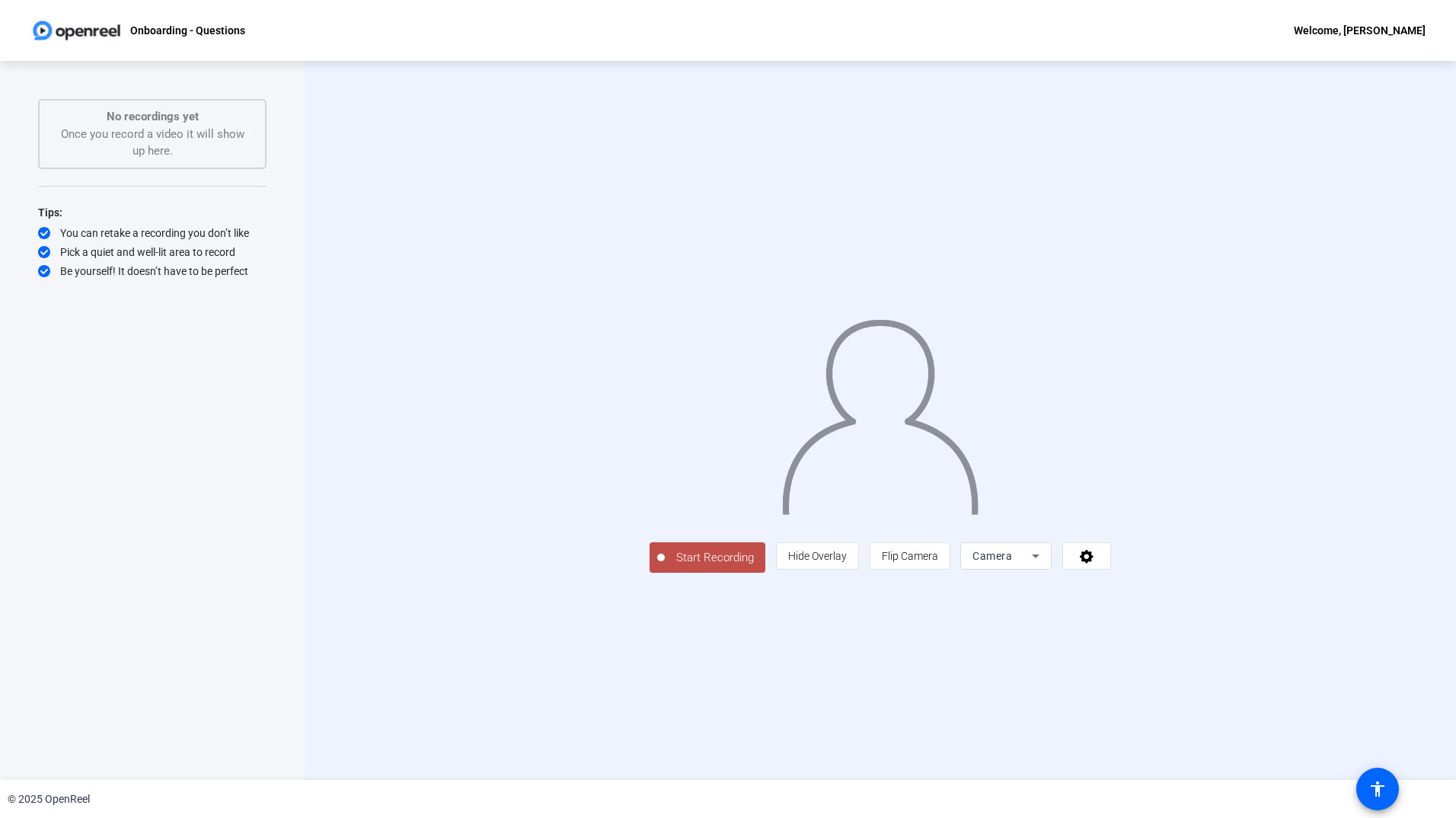
click at [665, 567] on span "Start Recording" at bounding box center [716, 558] width 101 height 17
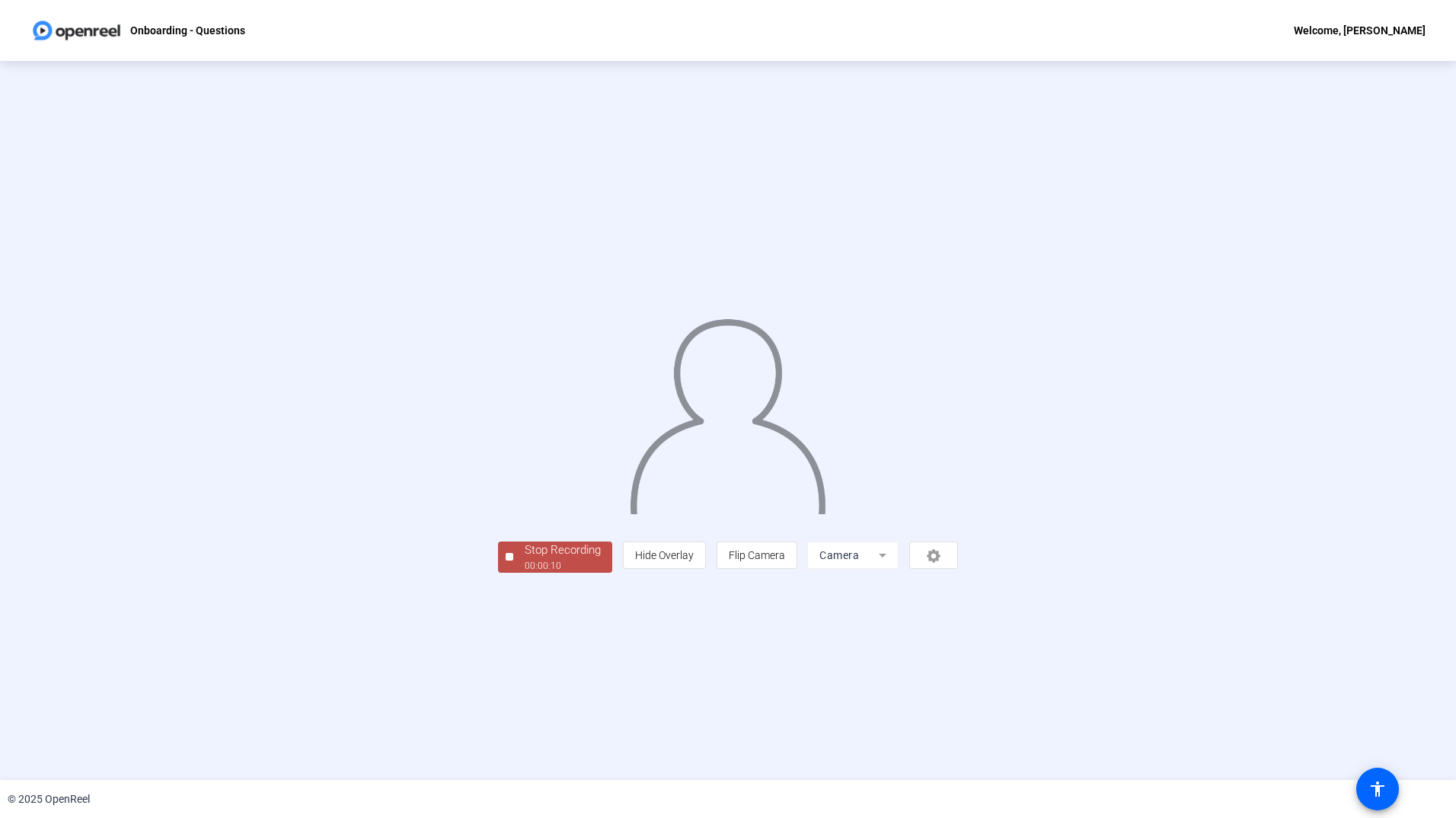
click at [525, 559] on div "Stop Recording" at bounding box center [563, 550] width 76 height 17
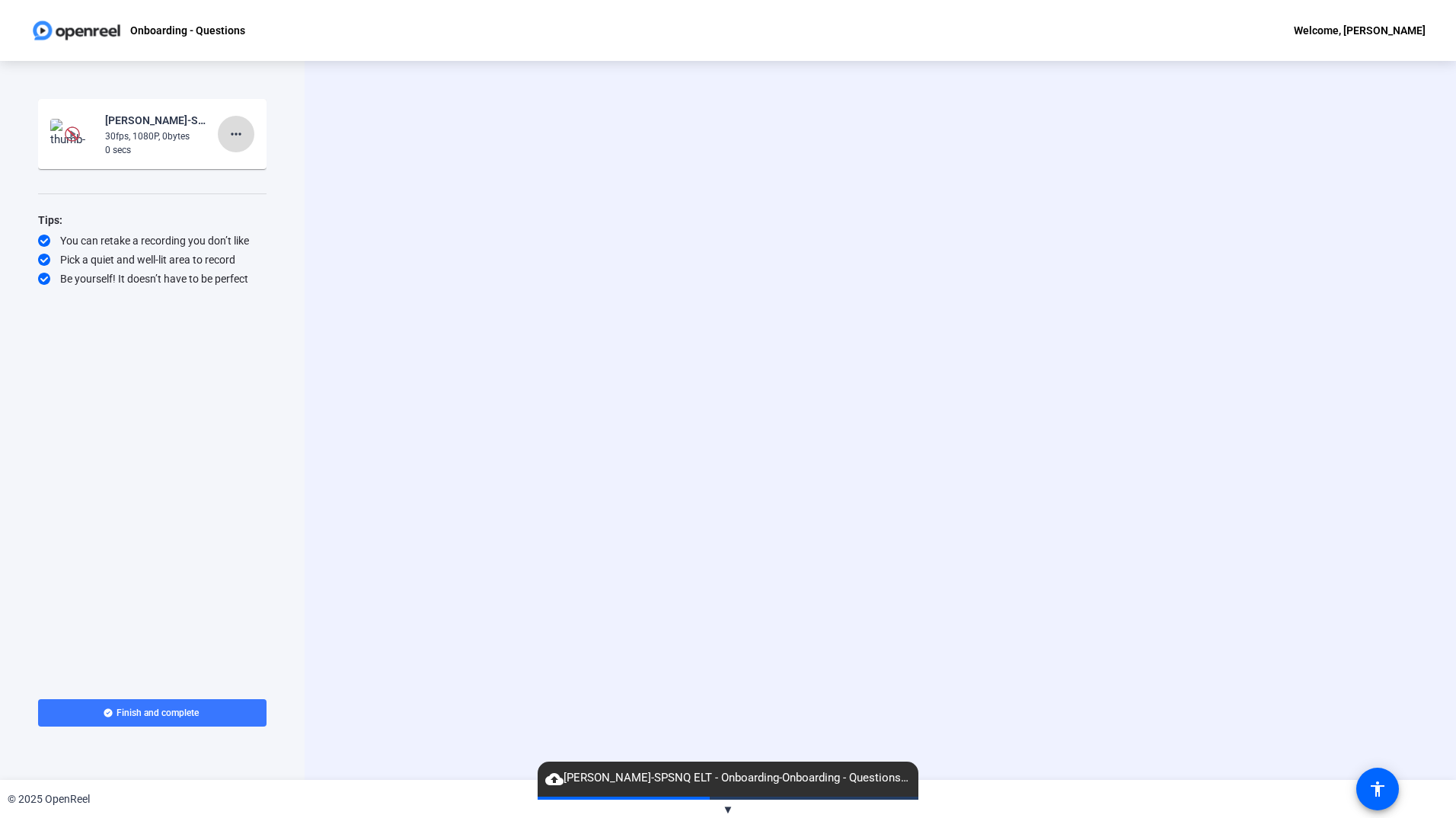
click at [233, 129] on mat-icon "more_horiz" at bounding box center [235, 134] width 18 height 18
click at [233, 170] on span "Delete clip" at bounding box center [260, 165] width 61 height 18
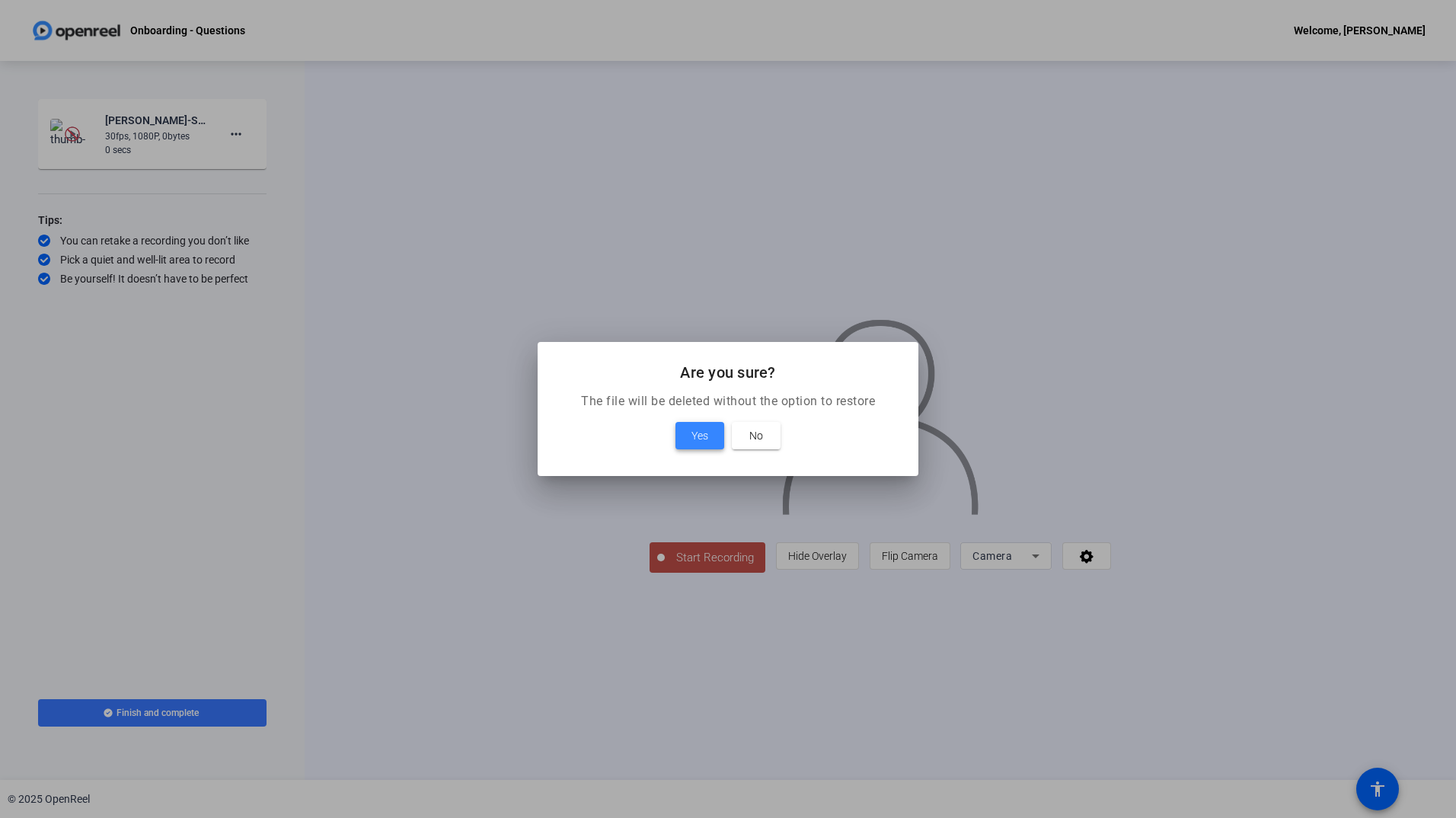
click at [690, 423] on span at bounding box center [700, 436] width 48 height 37
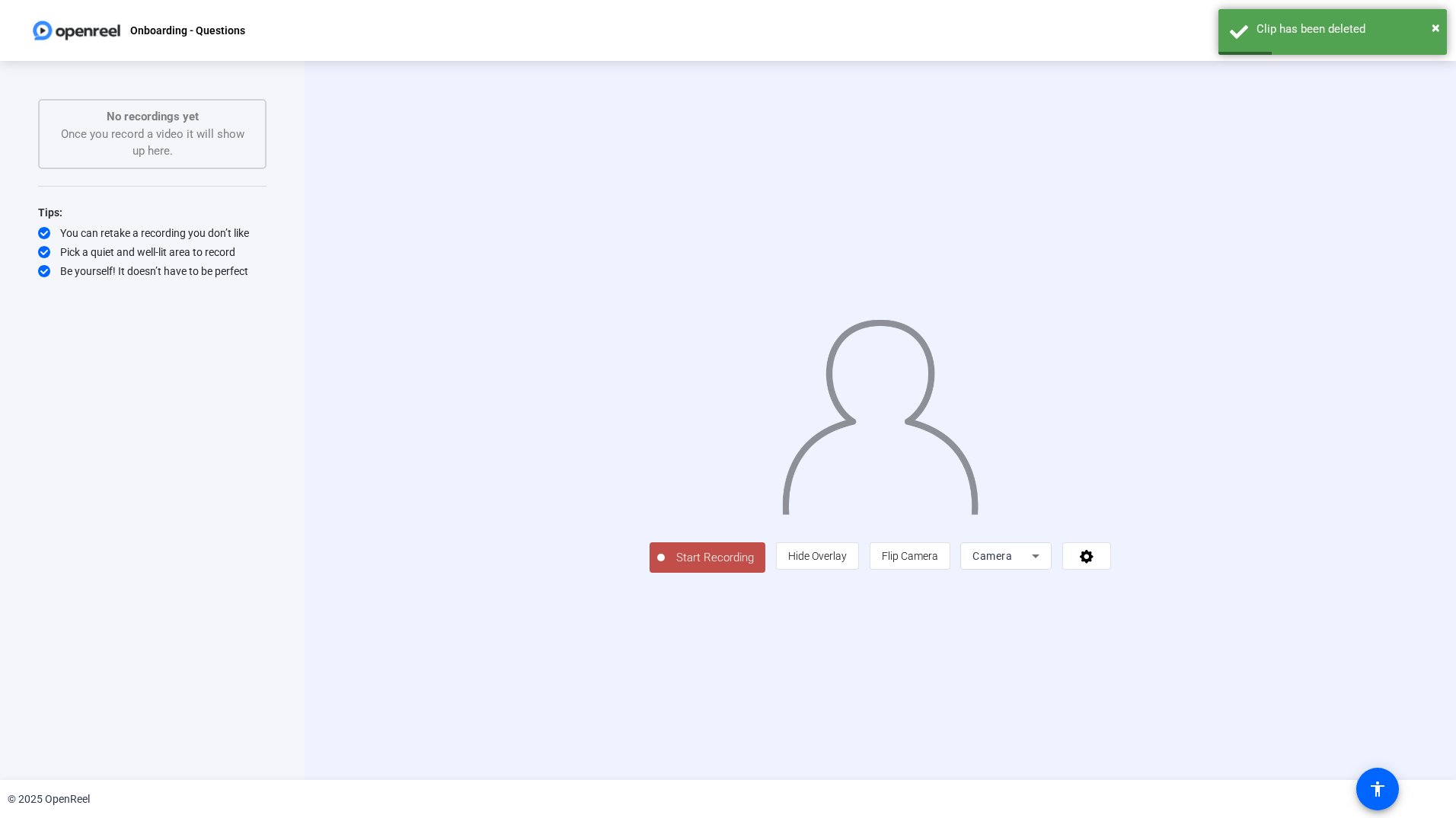
click at [649, 528] on div at bounding box center [880, 398] width 461 height 260
click at [665, 567] on span "Start Recording" at bounding box center [716, 558] width 101 height 17
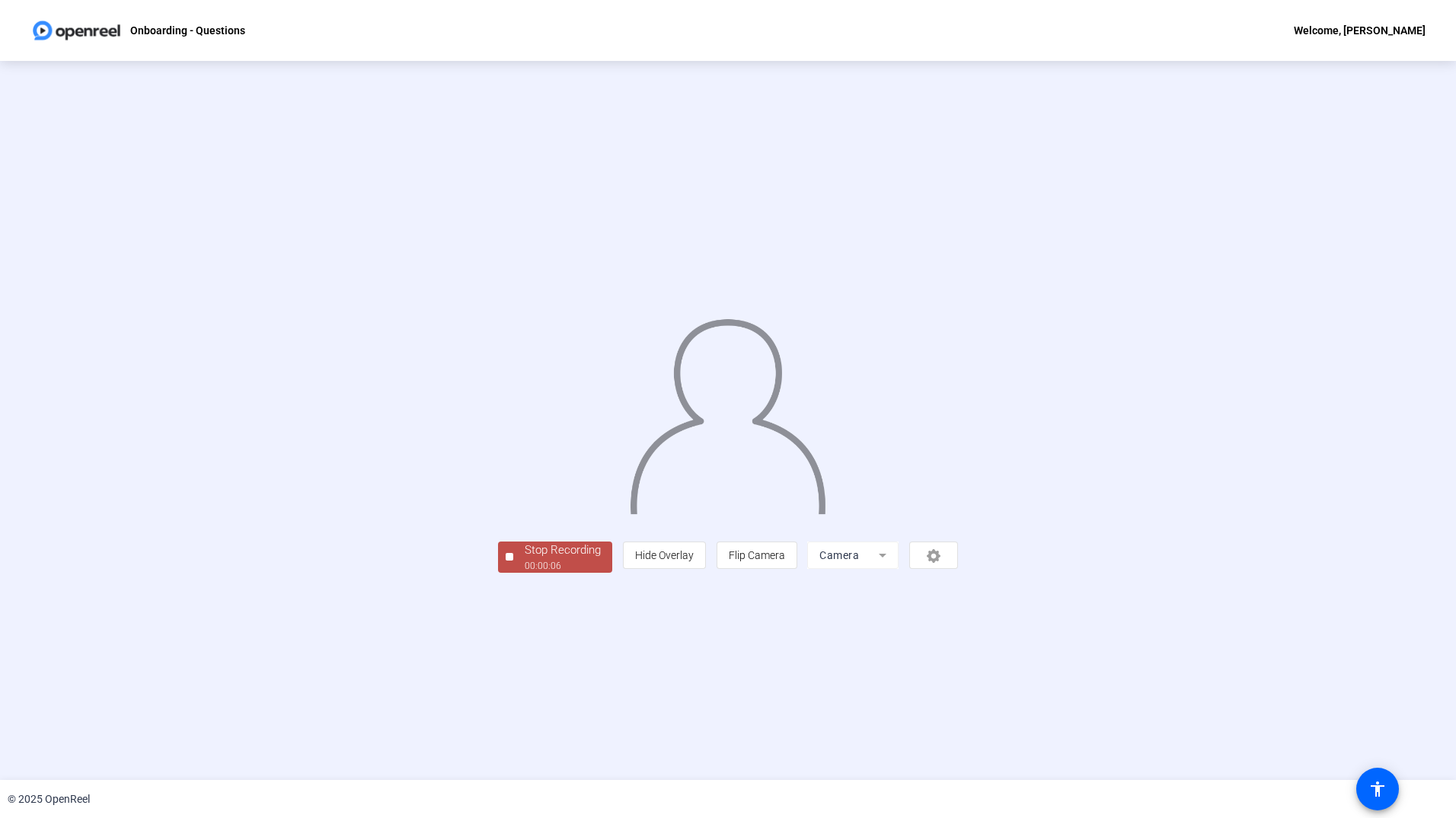
click at [525, 572] on div "00:00:06" at bounding box center [563, 566] width 76 height 13
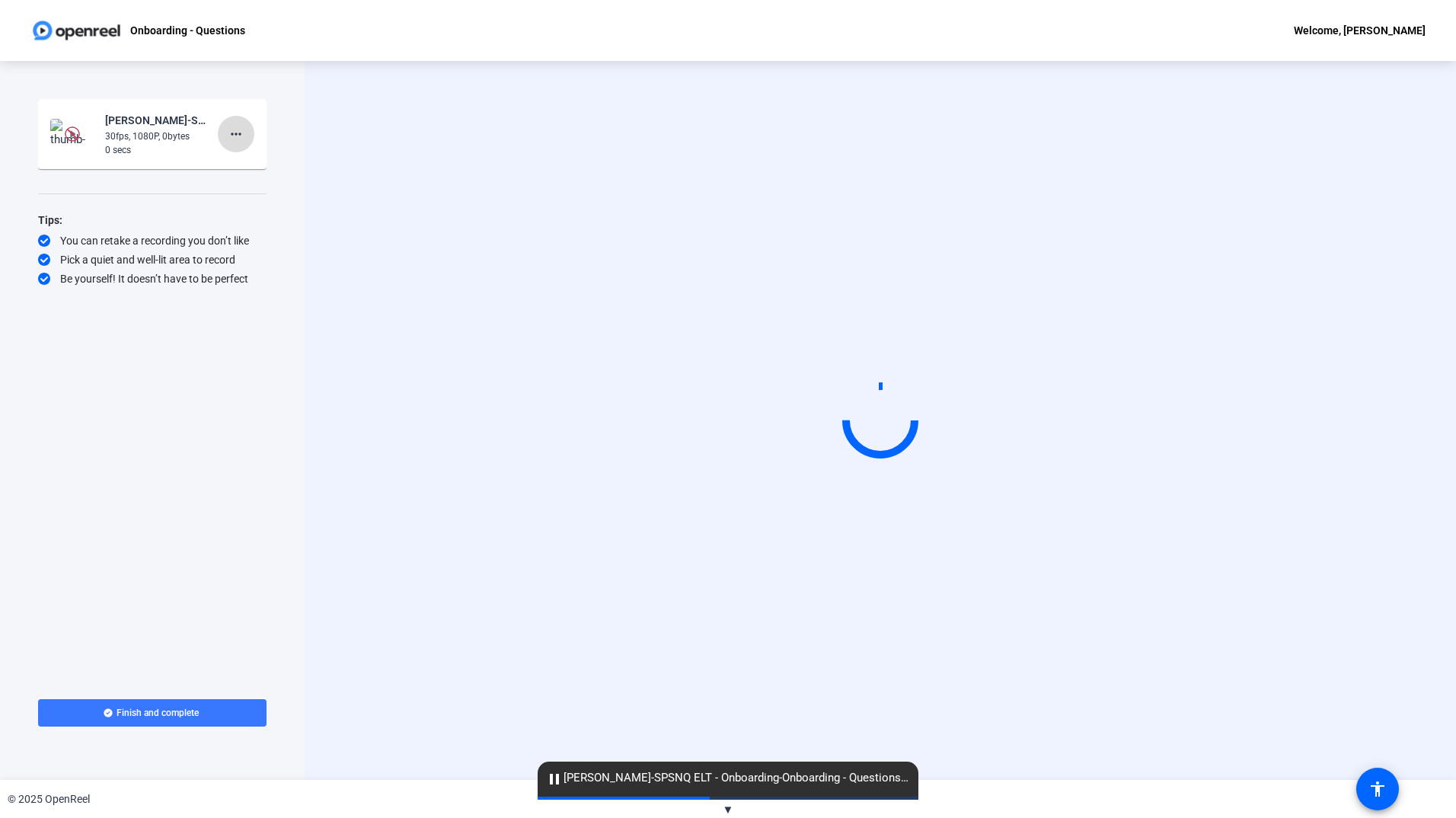
click at [233, 134] on mat-icon "more_horiz" at bounding box center [235, 134] width 18 height 18
click at [243, 168] on span "Delete clip" at bounding box center [260, 165] width 61 height 18
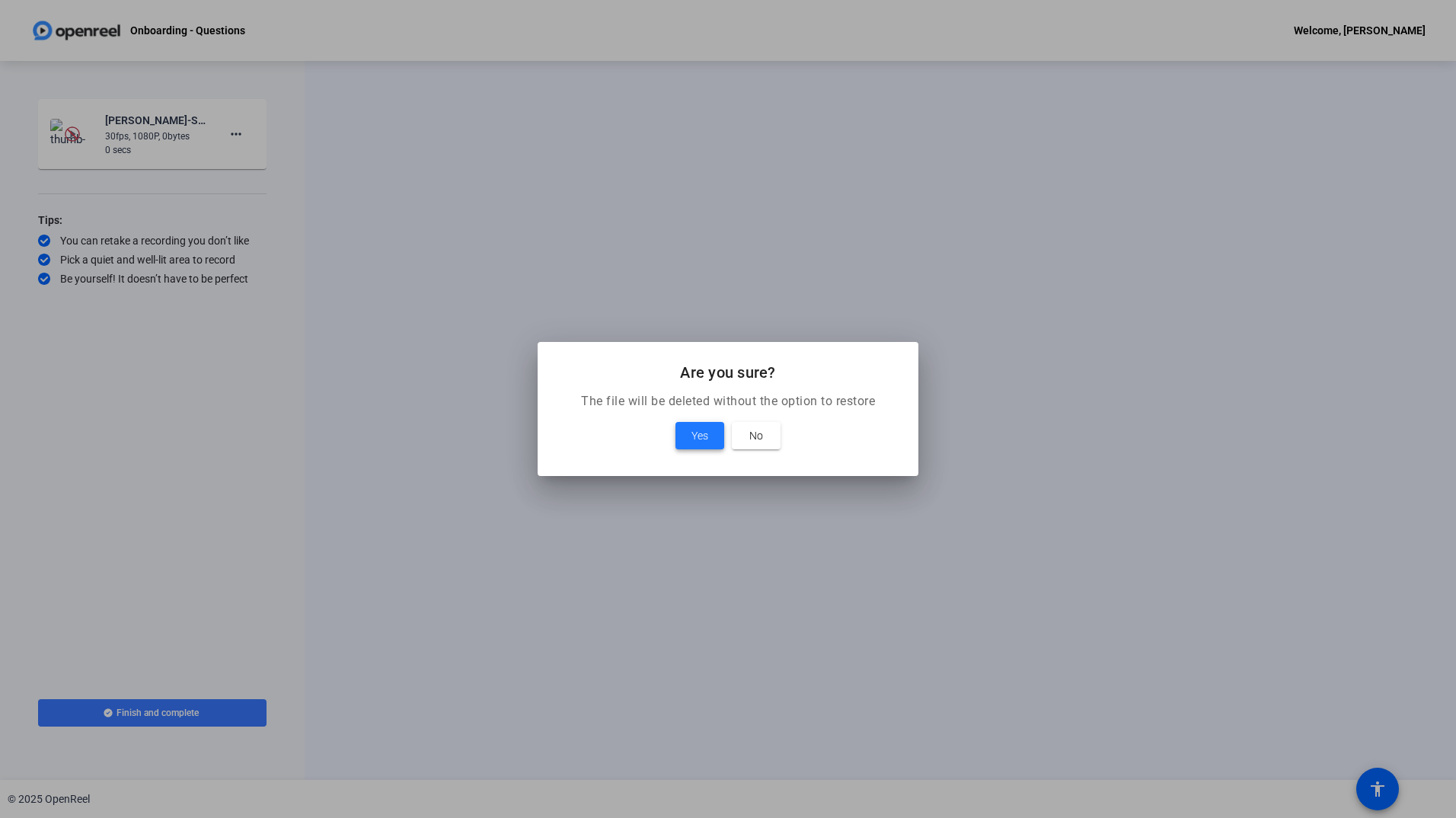
click at [698, 431] on span "Yes" at bounding box center [700, 435] width 17 height 18
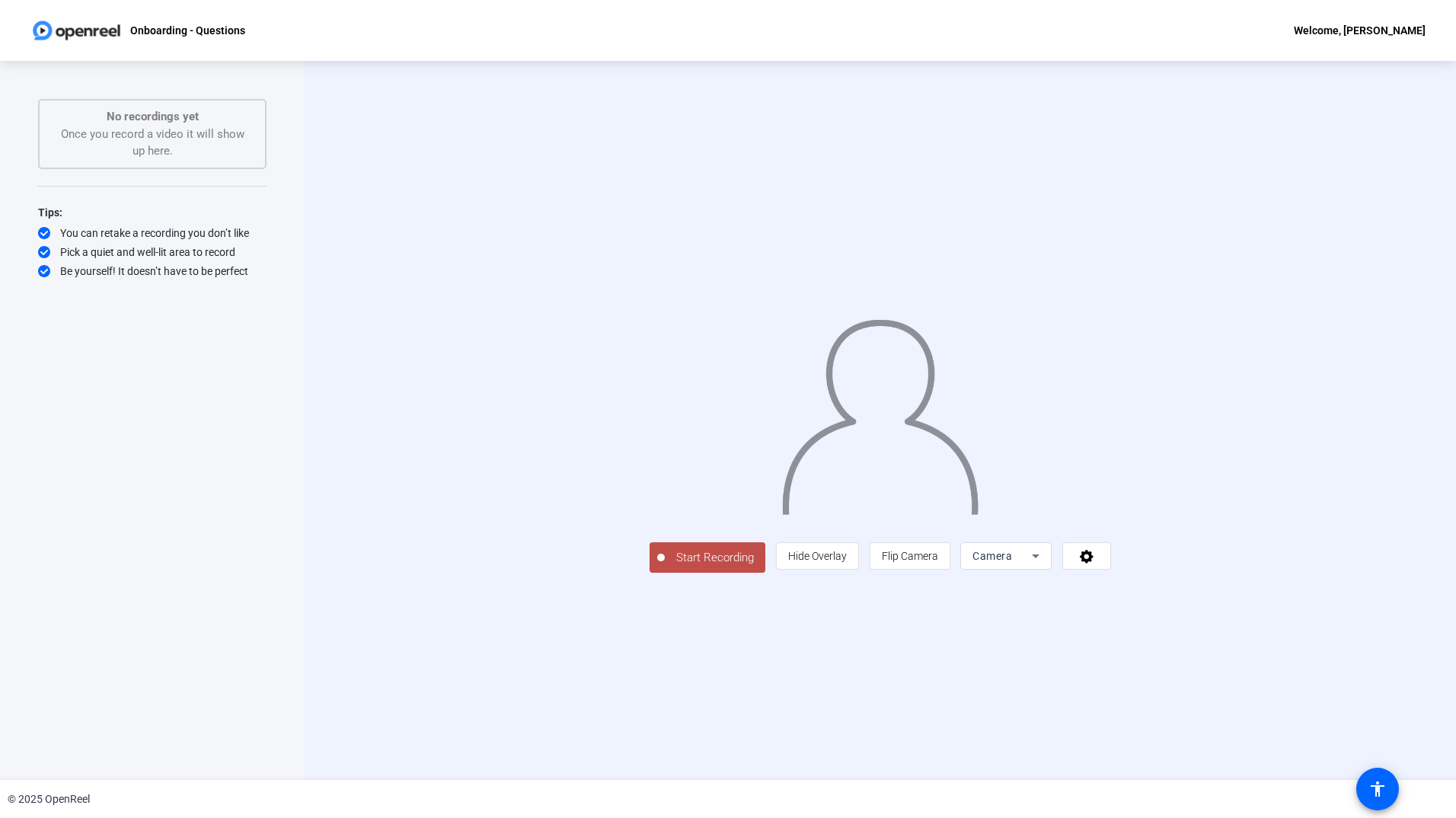
click at [665, 567] on span "Start Recording" at bounding box center [716, 558] width 101 height 17
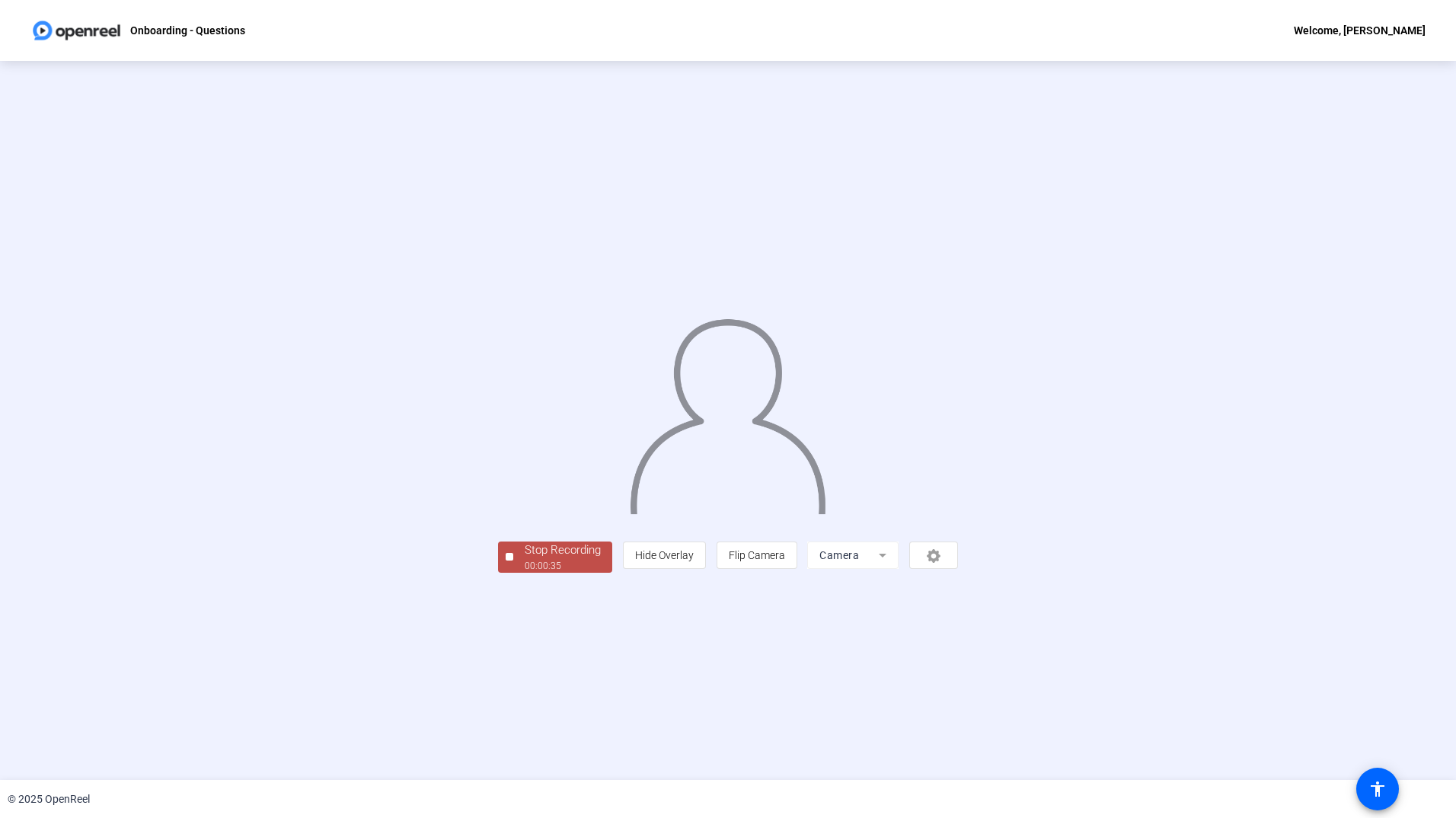
click at [525, 559] on div "Stop Recording" at bounding box center [563, 550] width 76 height 17
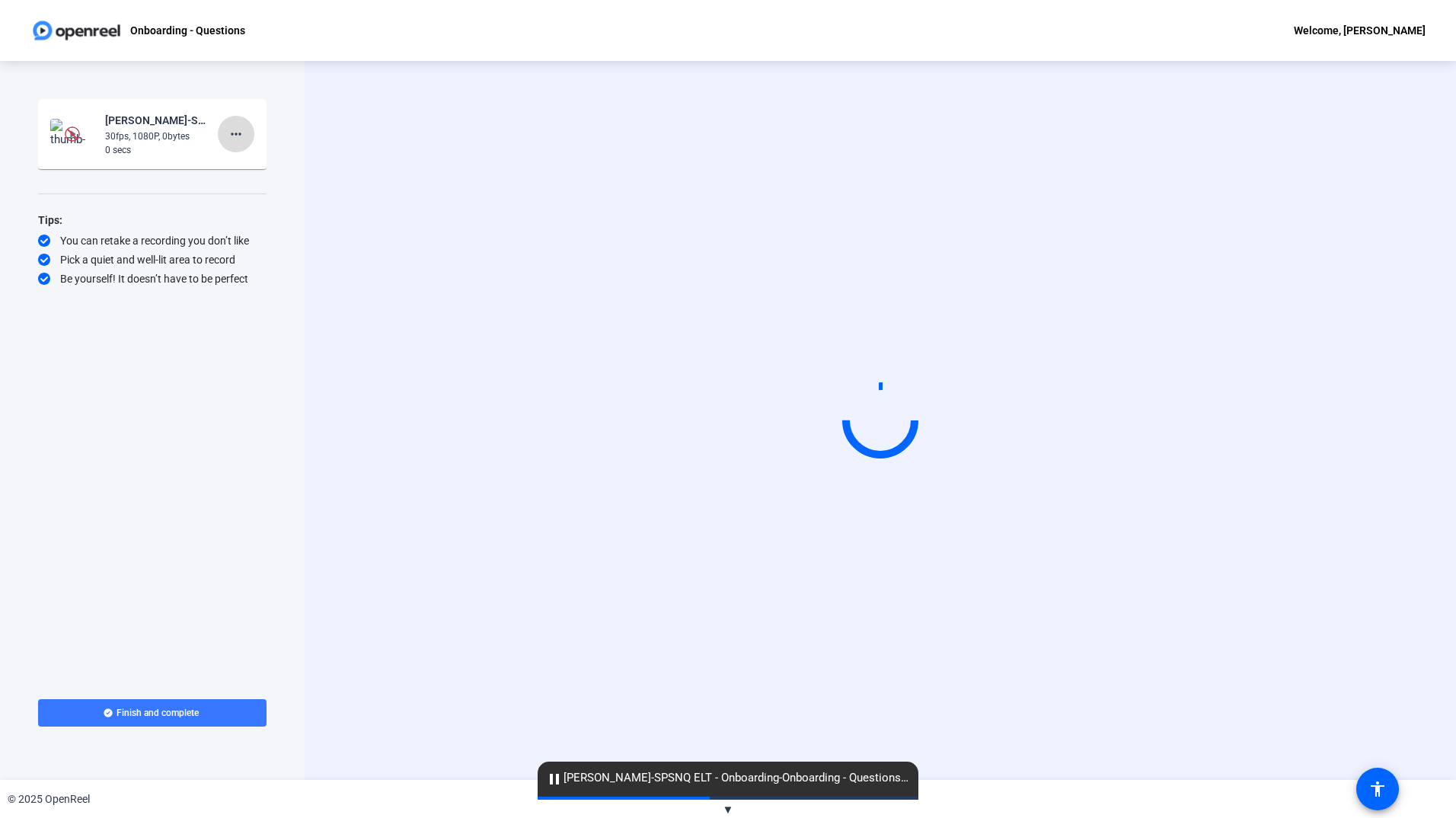
click at [235, 127] on mat-icon "more_horiz" at bounding box center [235, 134] width 18 height 18
click at [244, 163] on span "Delete clip" at bounding box center [260, 165] width 61 height 18
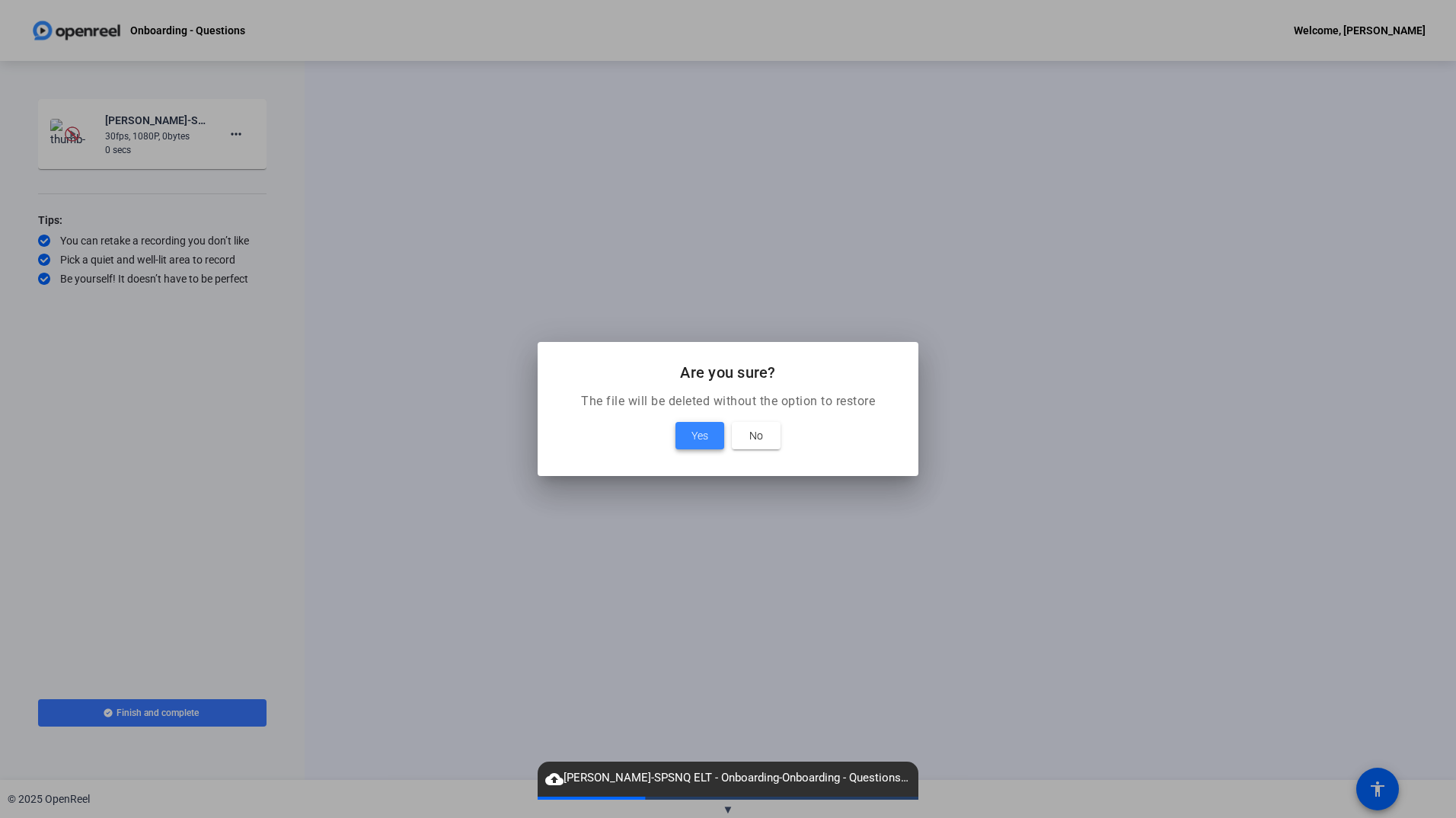
click at [693, 431] on span "Yes" at bounding box center [700, 435] width 17 height 18
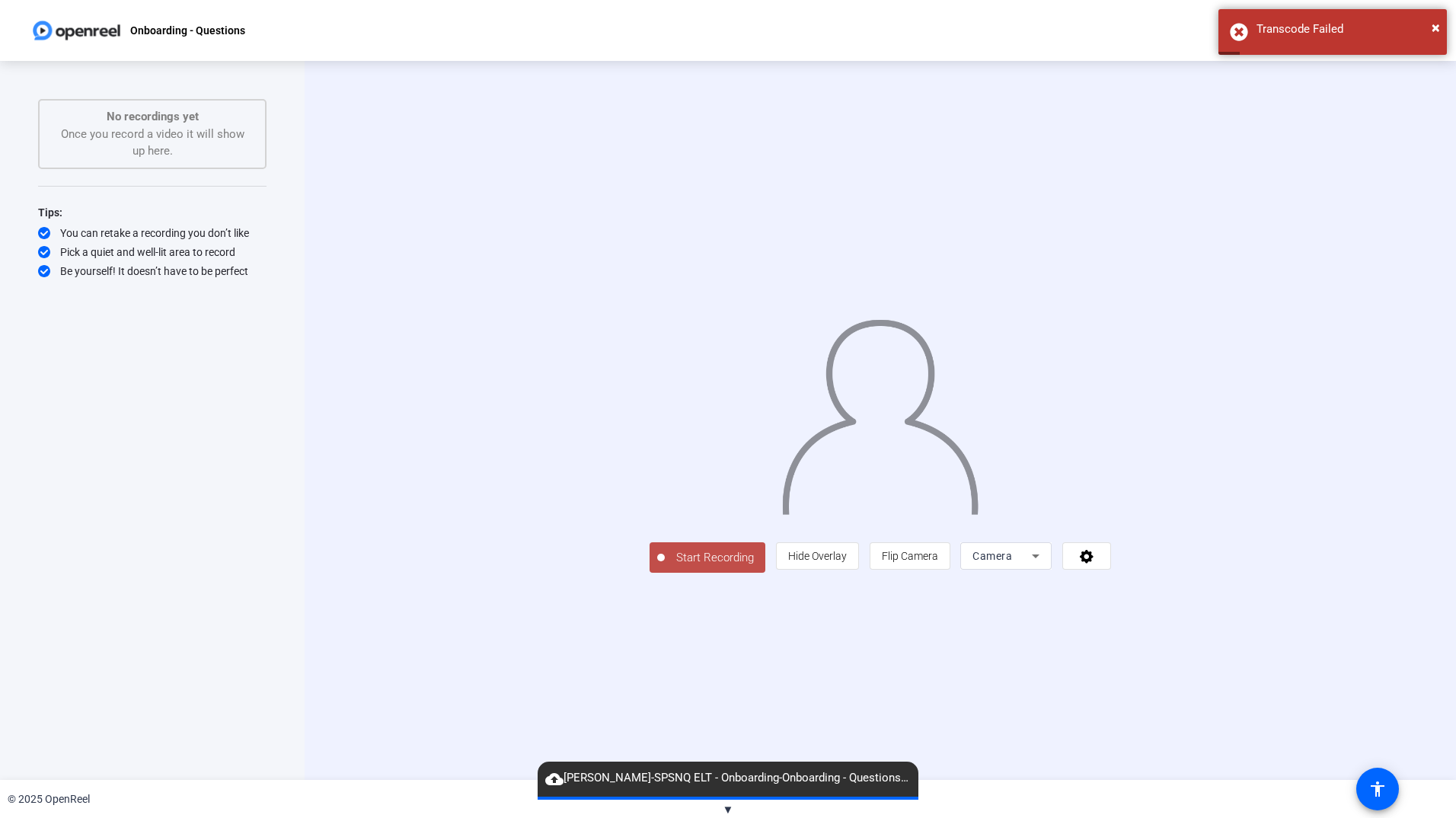
click at [665, 567] on span "Start Recording" at bounding box center [716, 558] width 101 height 17
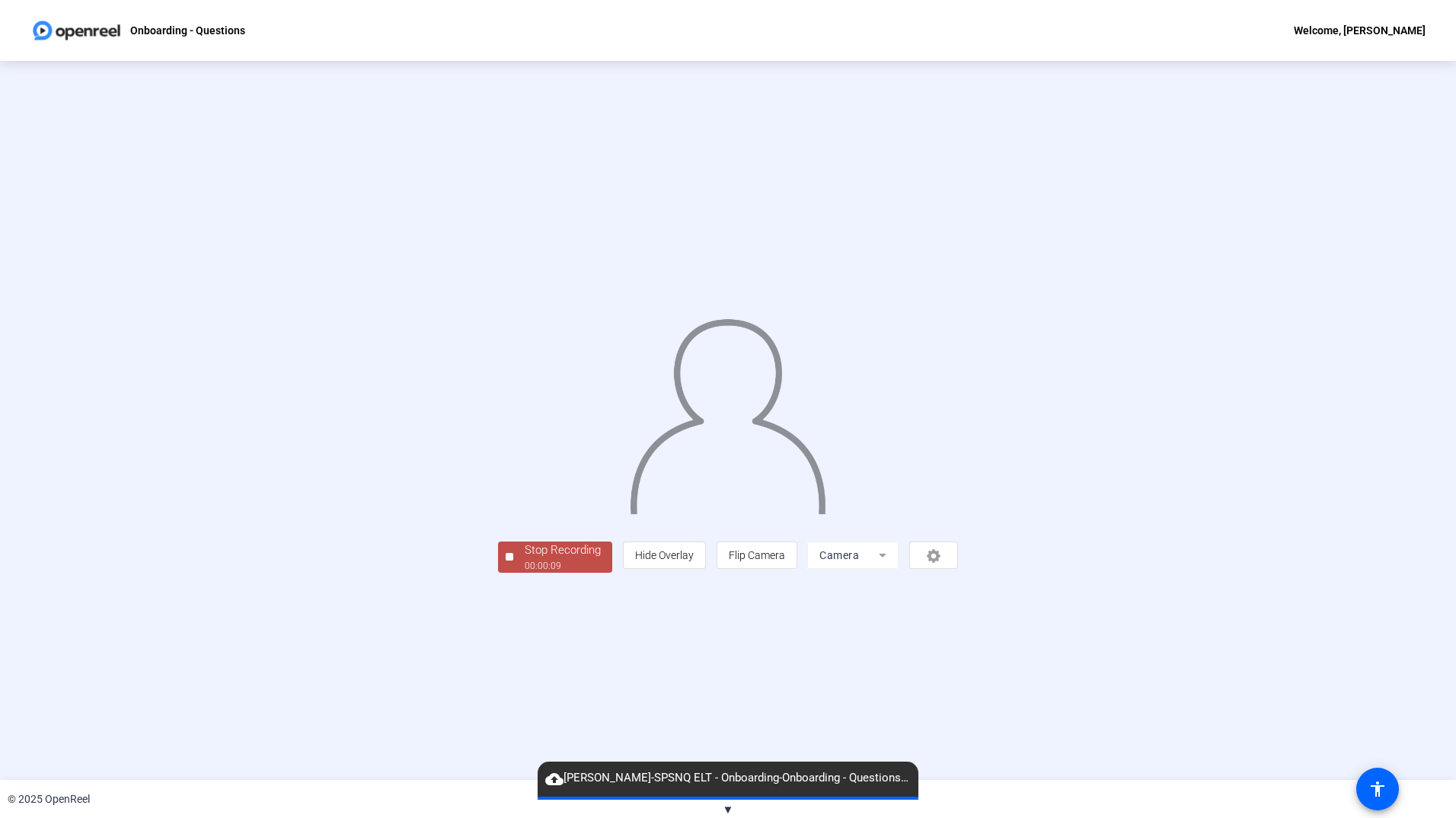
click at [525, 559] on div "Stop Recording" at bounding box center [563, 550] width 76 height 17
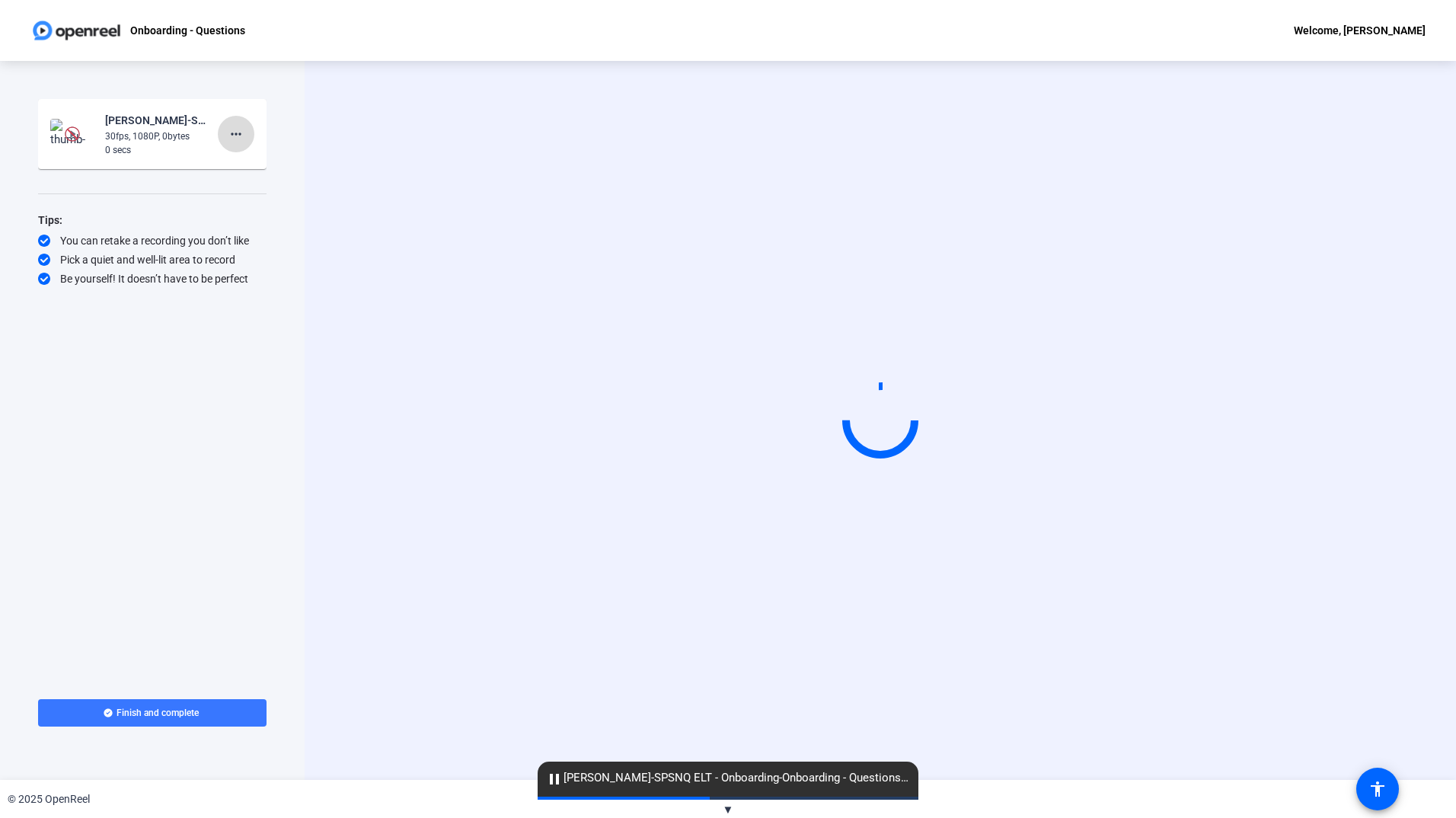
click at [238, 135] on mat-icon "more_horiz" at bounding box center [235, 134] width 18 height 18
click at [256, 159] on span "Delete clip" at bounding box center [260, 165] width 61 height 18
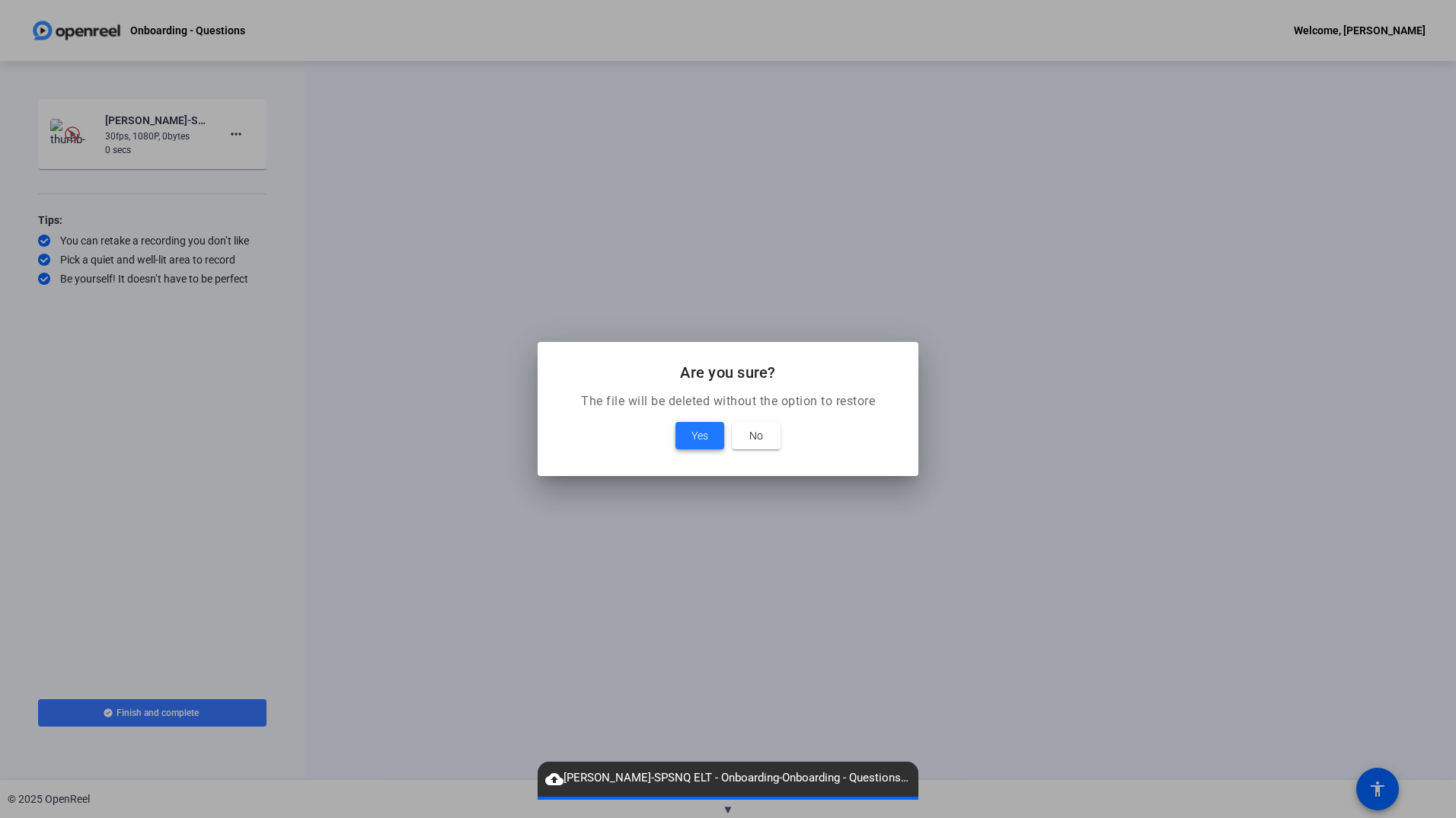
click at [699, 437] on span "Yes" at bounding box center [700, 435] width 17 height 18
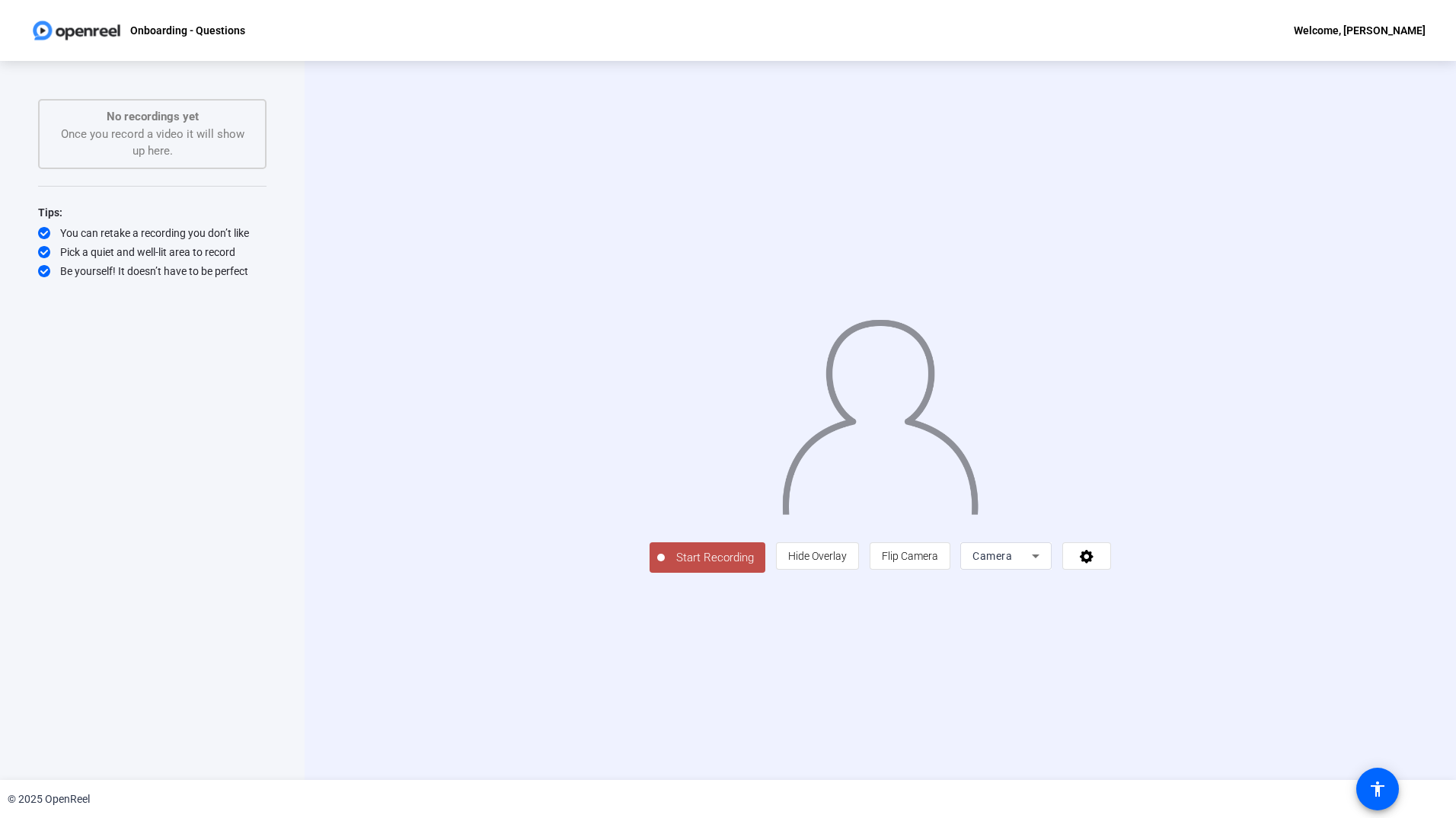
click at [649, 528] on div at bounding box center [880, 398] width 461 height 260
click at [665, 567] on span "Start Recording" at bounding box center [716, 558] width 101 height 17
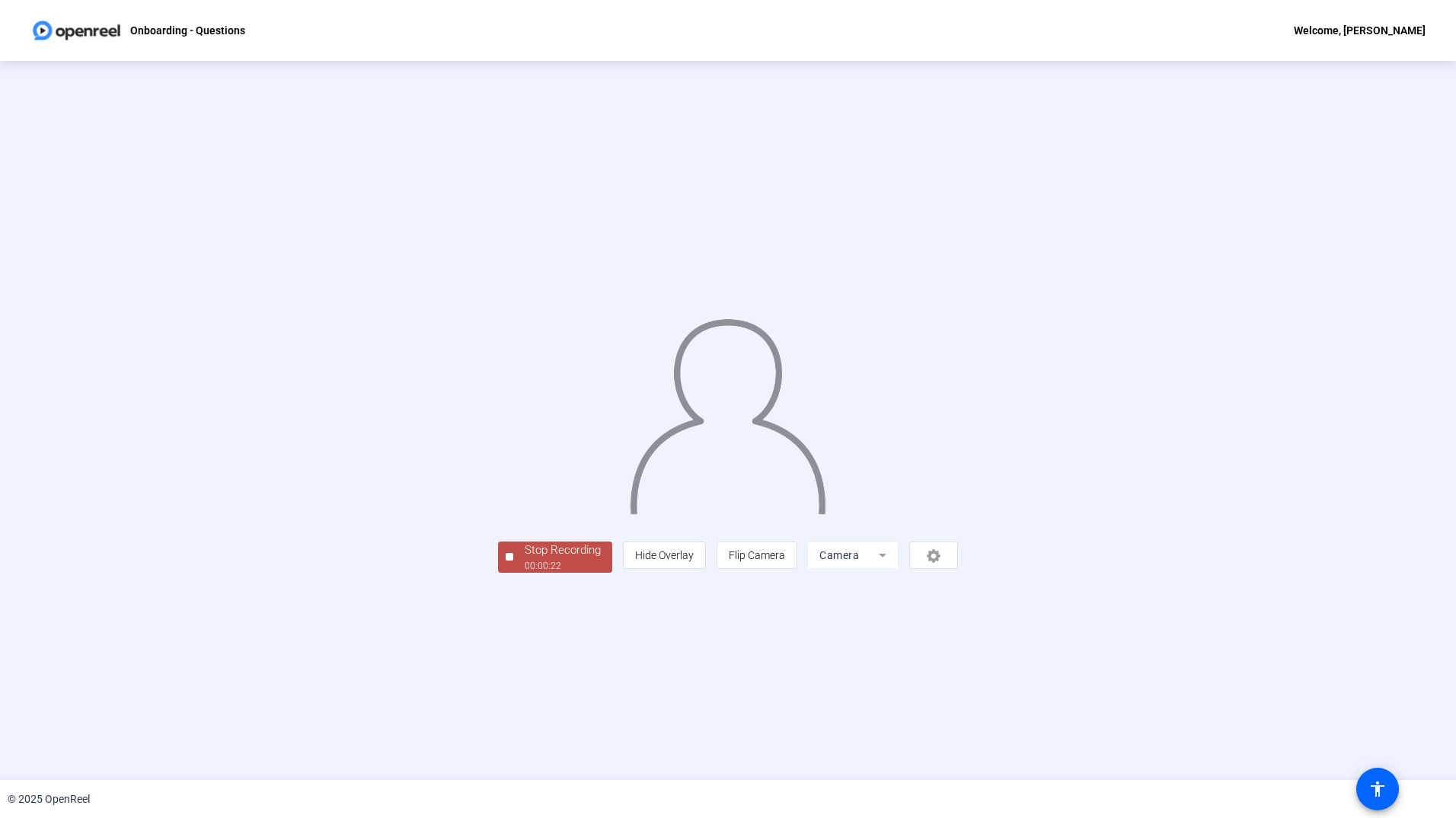
click at [525, 559] on div "Stop Recording" at bounding box center [563, 550] width 76 height 17
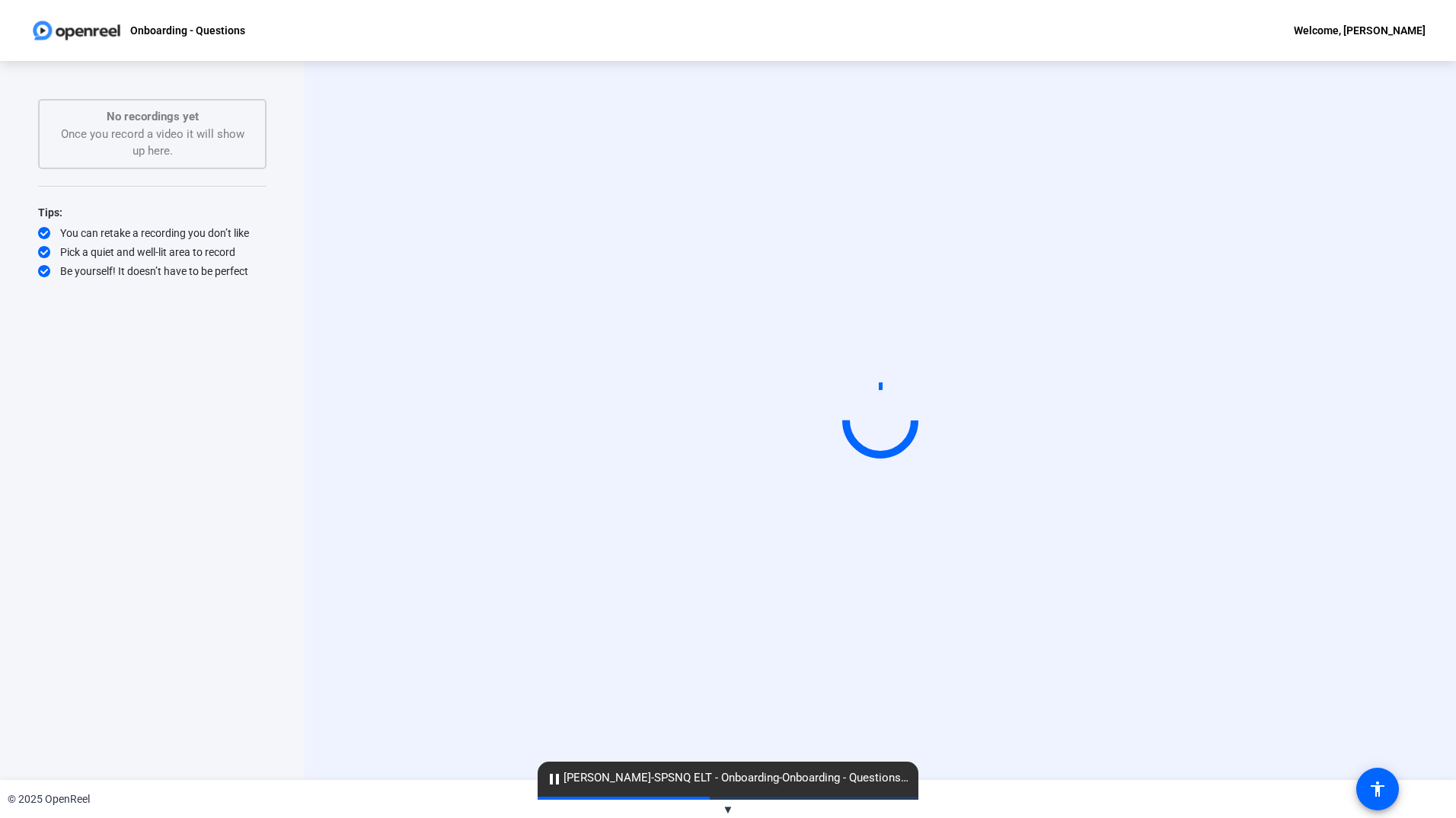
click at [220, 139] on div "No recordings yet Once you record a video it will show up here." at bounding box center [152, 134] width 195 height 52
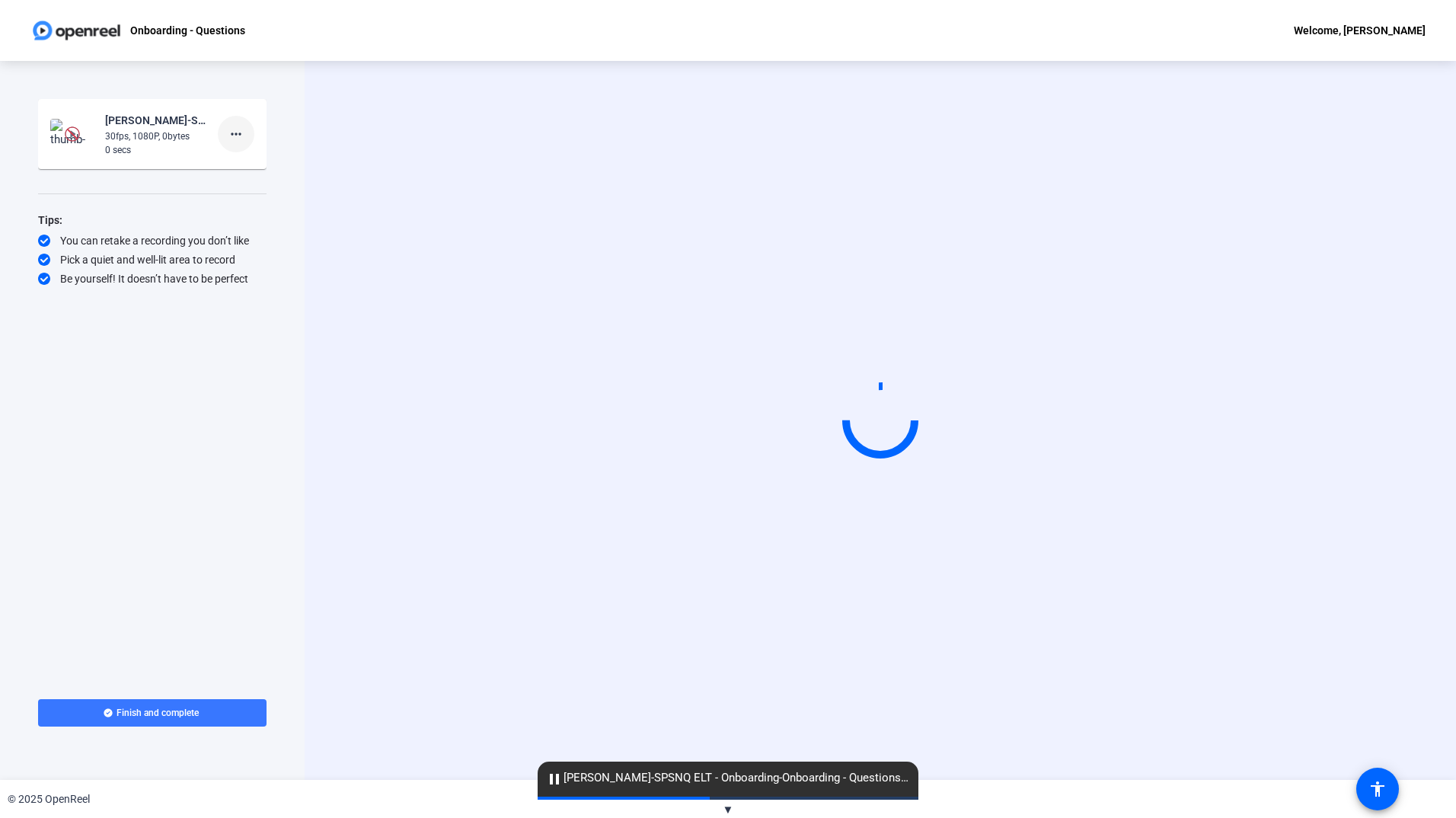
click at [233, 131] on mat-icon "more_horiz" at bounding box center [235, 134] width 18 height 18
click at [243, 165] on span "Delete clip" at bounding box center [260, 165] width 61 height 18
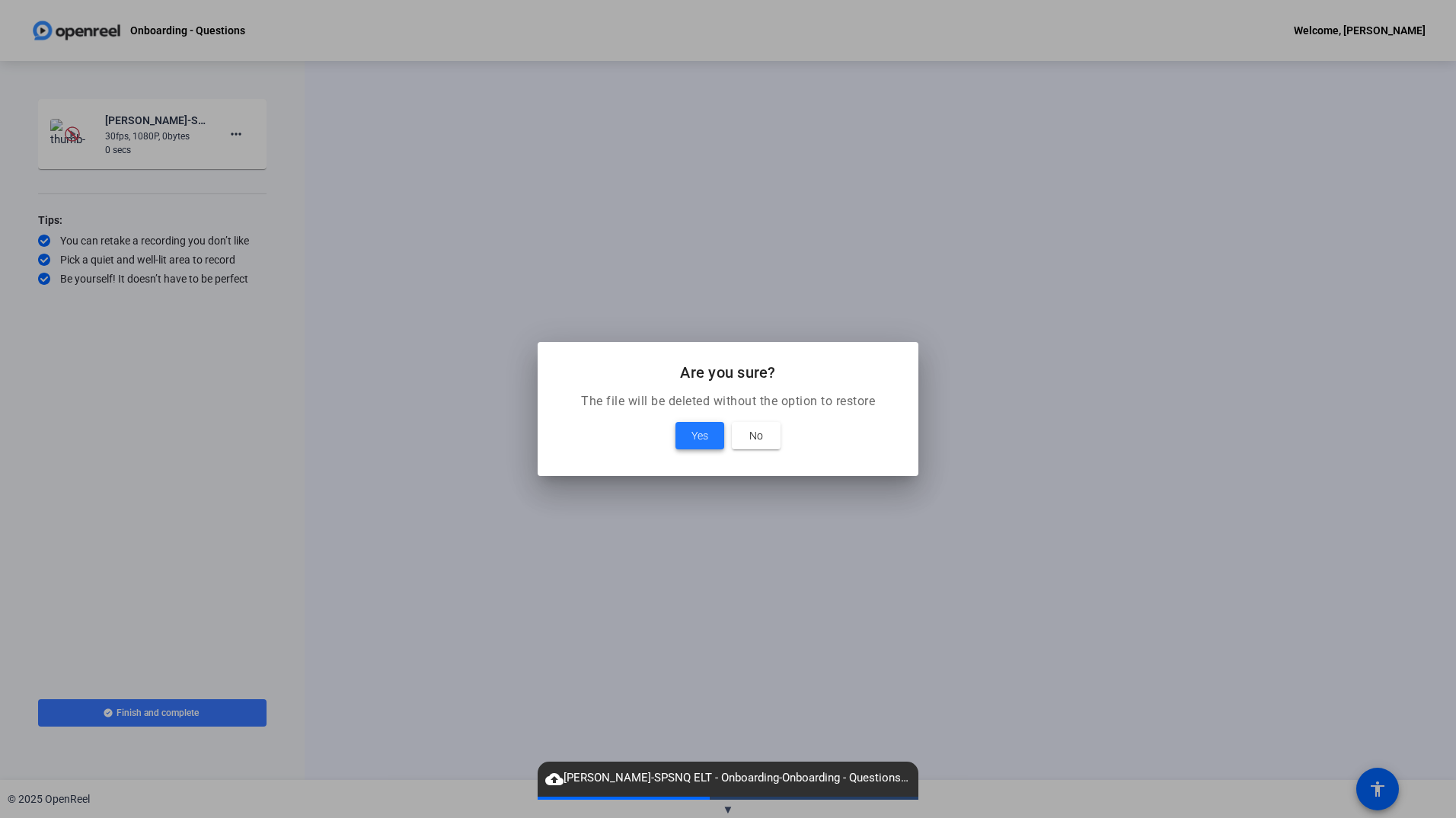
click at [703, 436] on span "Yes" at bounding box center [700, 435] width 17 height 18
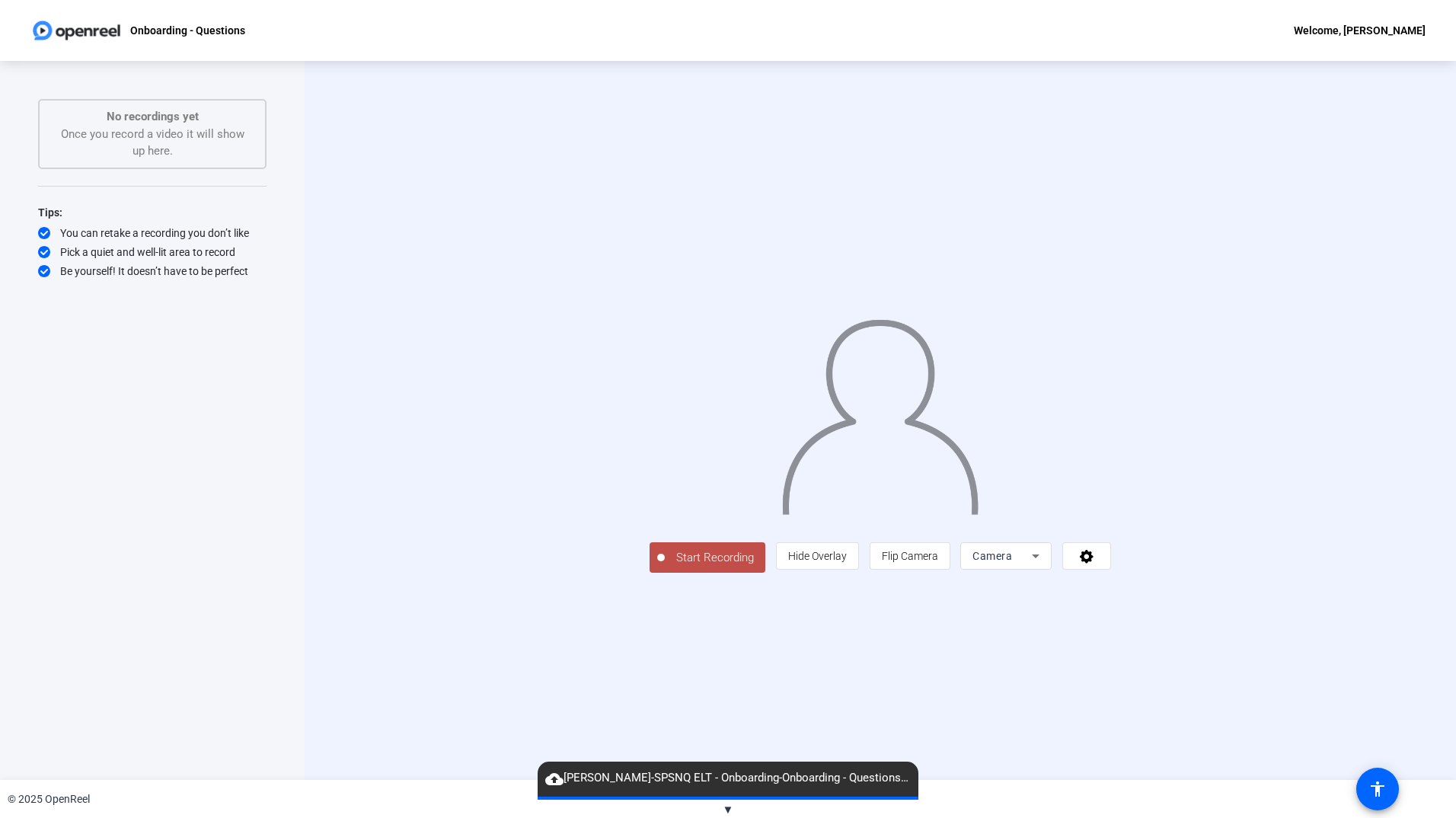
click at [665, 567] on span "Start Recording" at bounding box center [716, 558] width 101 height 17
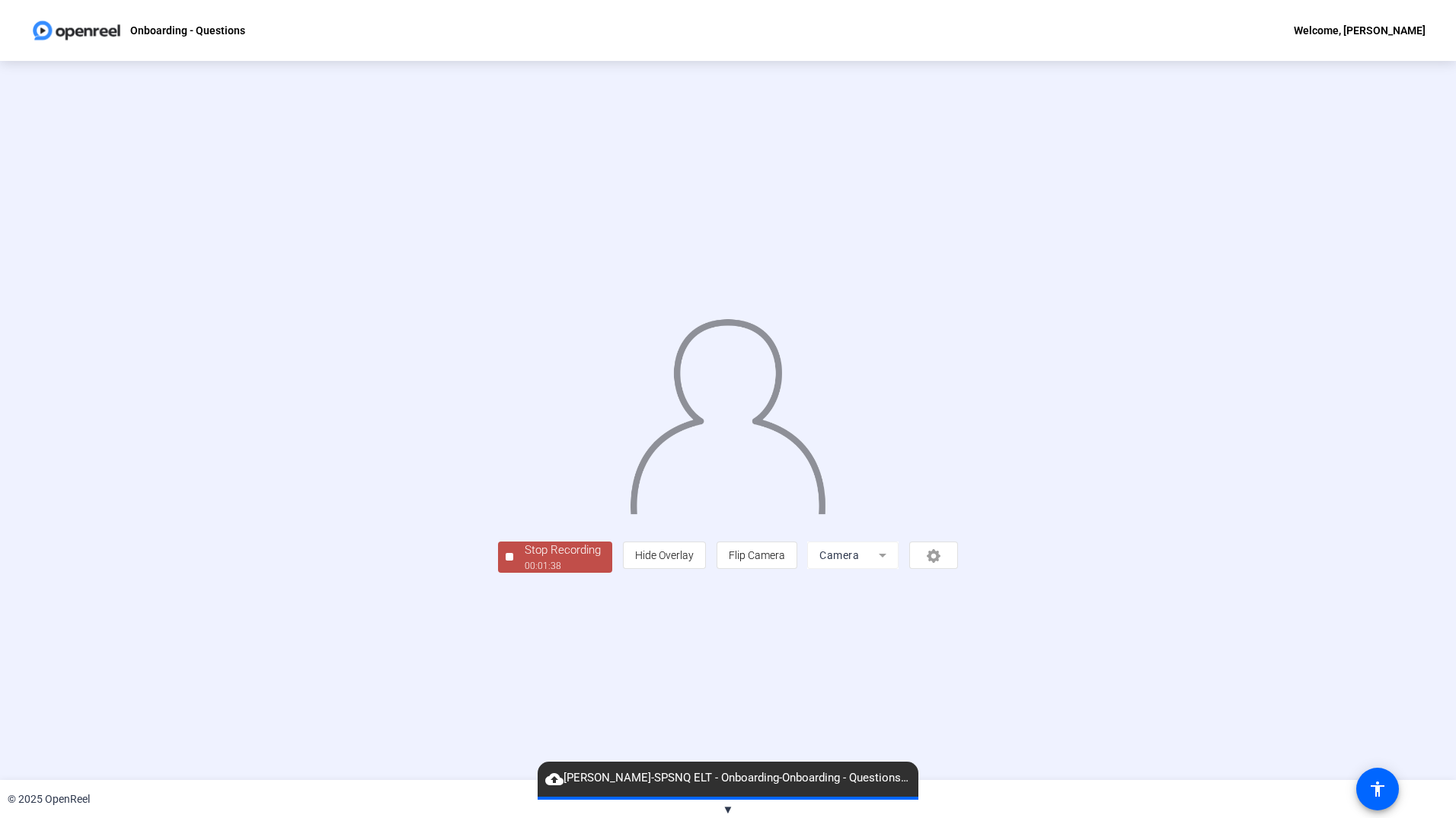
click at [525, 559] on div "Stop Recording" at bounding box center [563, 550] width 76 height 17
